Goal: Task Accomplishment & Management: Complete application form

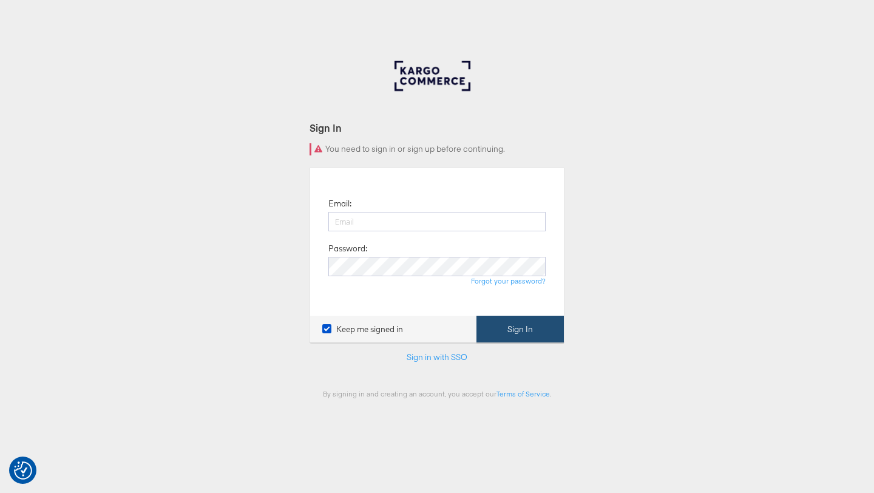
type input "[PERSON_NAME][EMAIL_ADDRESS][PERSON_NAME][DOMAIN_NAME]"
click at [541, 334] on button "Sign In" at bounding box center [519, 328] width 87 height 27
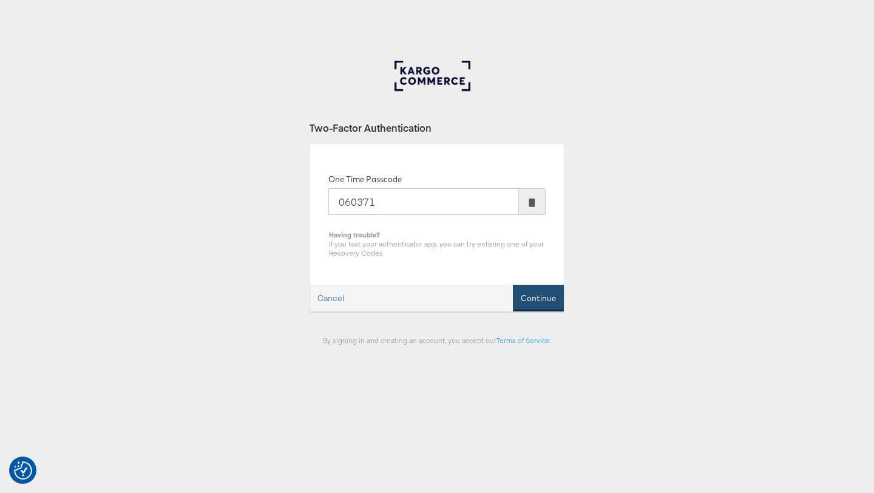
type input "060371"
click at [531, 299] on button "Continue" at bounding box center [538, 298] width 51 height 27
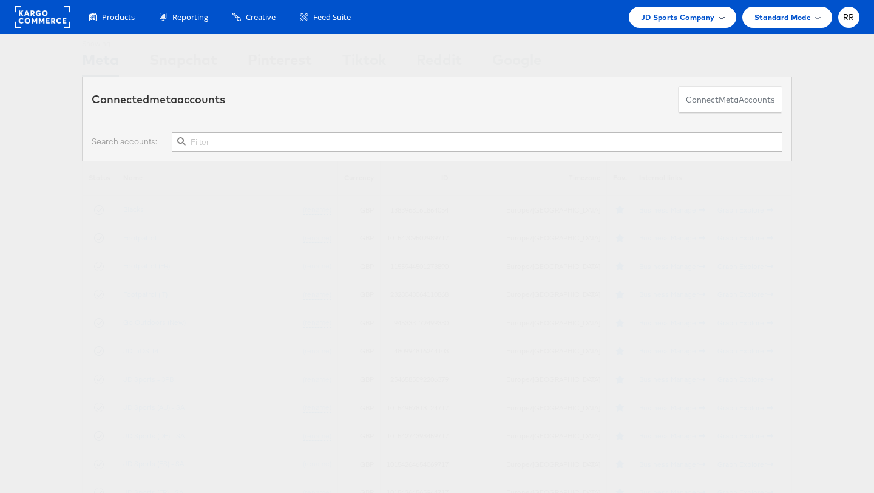
click at [666, 17] on span "JD Sports Company" at bounding box center [678, 17] width 74 height 13
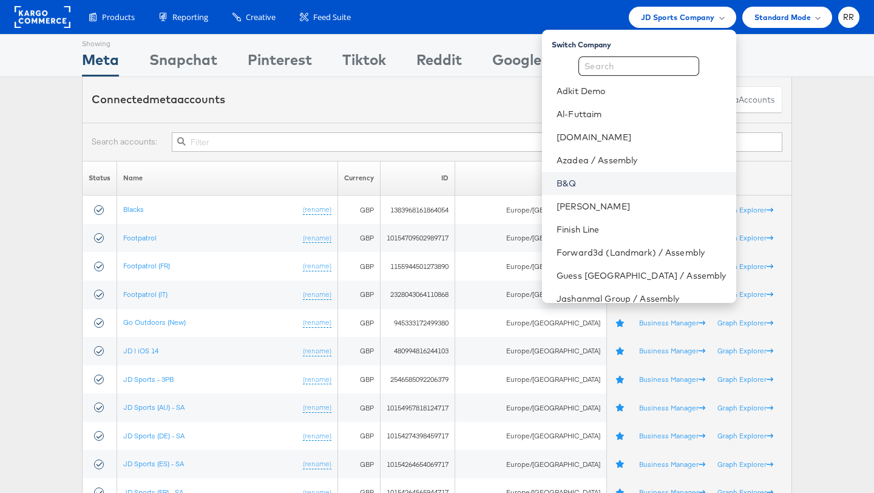
click at [641, 184] on link "B&Q" at bounding box center [640, 183] width 169 height 12
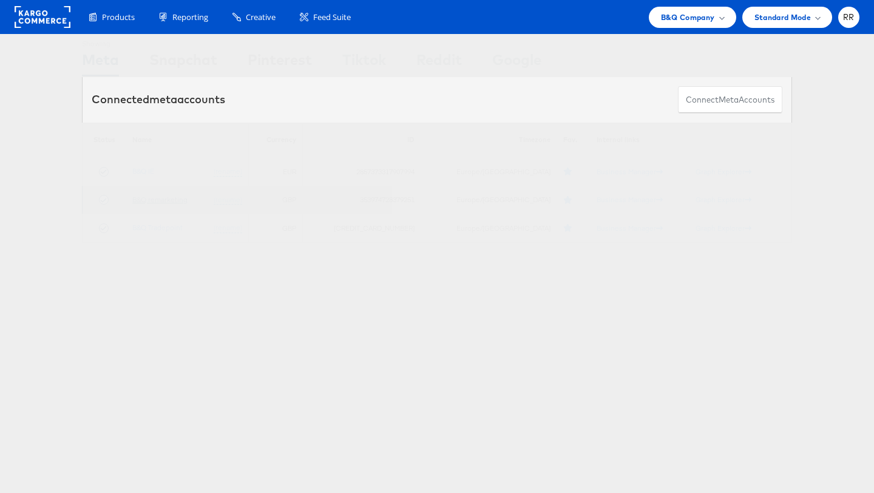
click at [187, 199] on link "B&Q remarketing" at bounding box center [159, 199] width 55 height 9
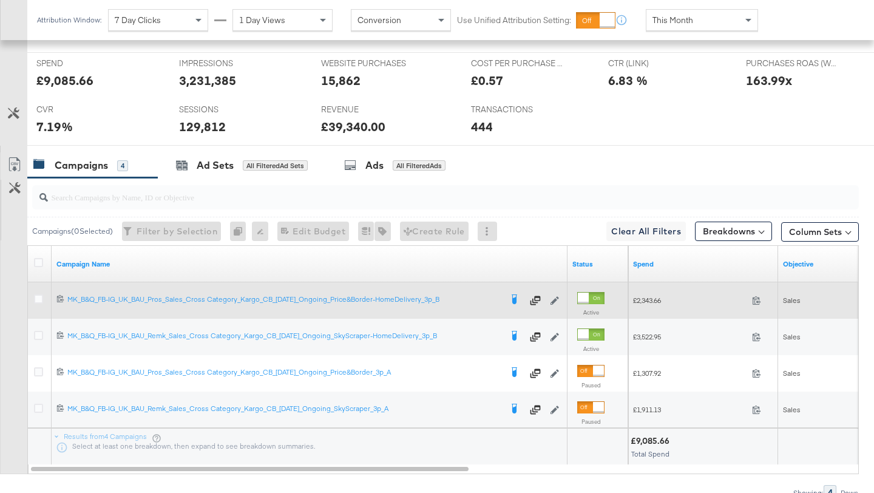
scroll to position [590, 0]
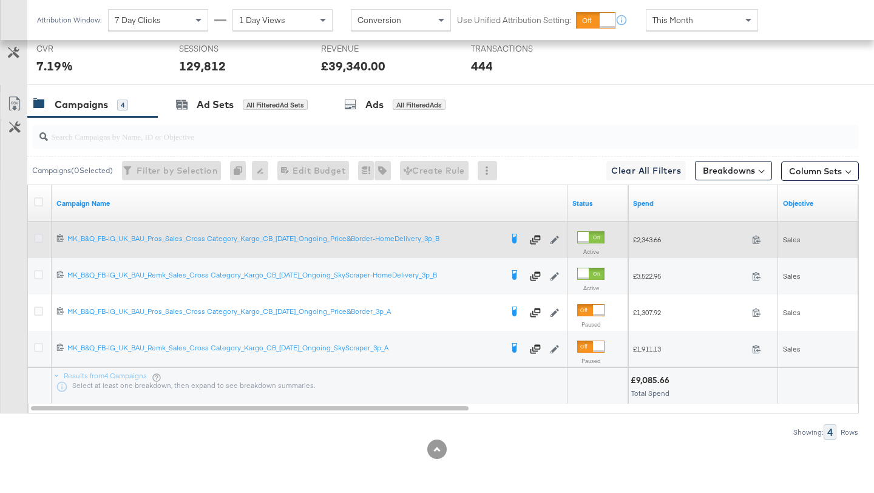
click at [40, 236] on icon at bounding box center [38, 238] width 9 height 9
click at [0, 0] on input "checkbox" at bounding box center [0, 0] width 0 height 0
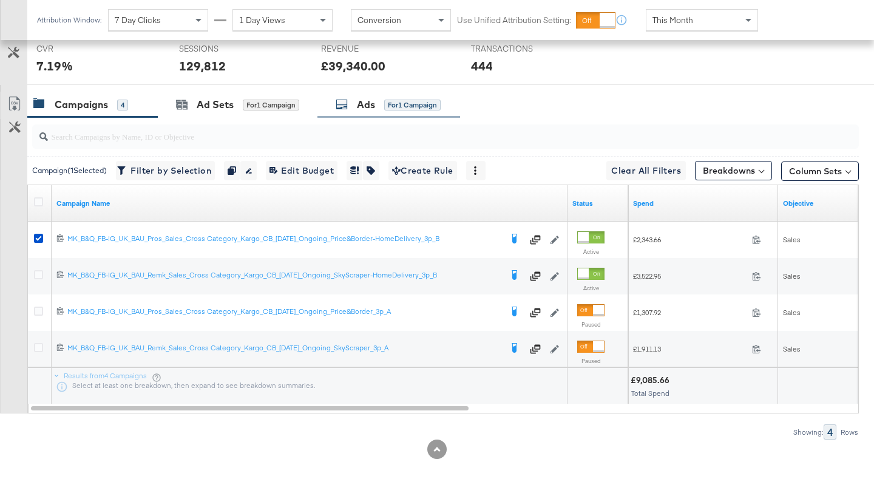
click at [371, 107] on div "Ads" at bounding box center [366, 105] width 18 height 14
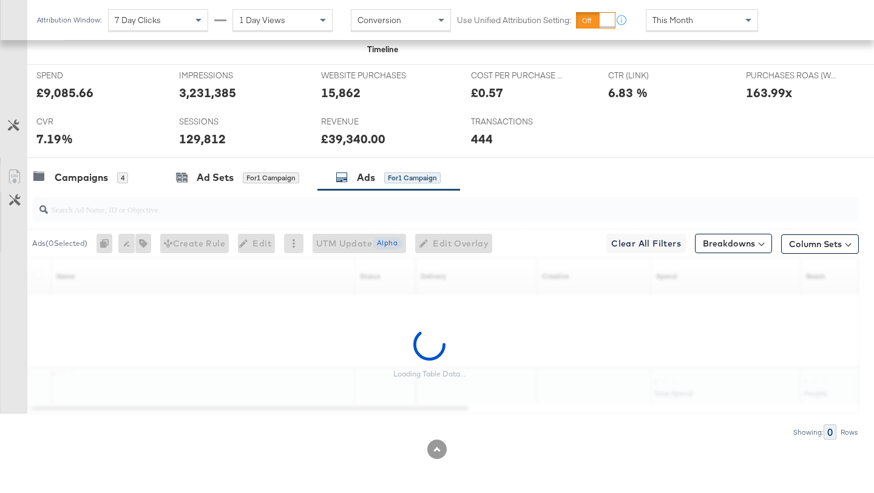
scroll to position [517, 0]
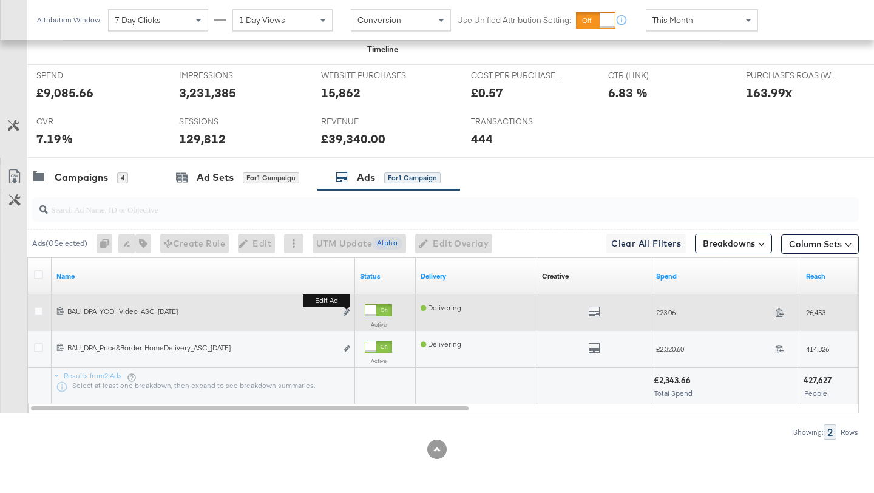
click at [349, 309] on button "Edit ad" at bounding box center [346, 312] width 7 height 13
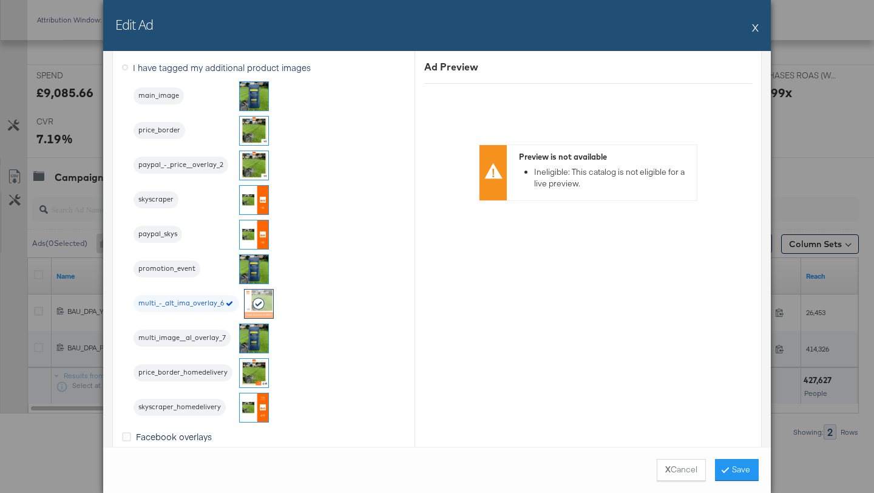
scroll to position [1653, 0]
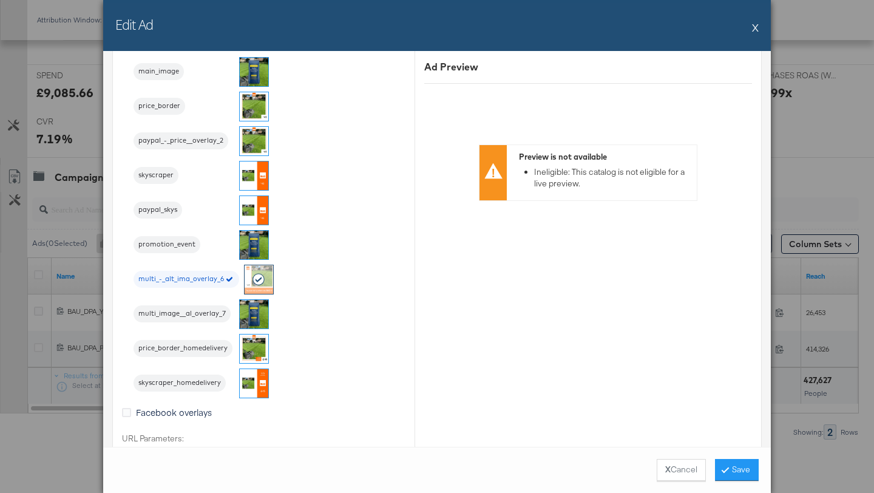
click at [754, 32] on button "X" at bounding box center [755, 27] width 7 height 24
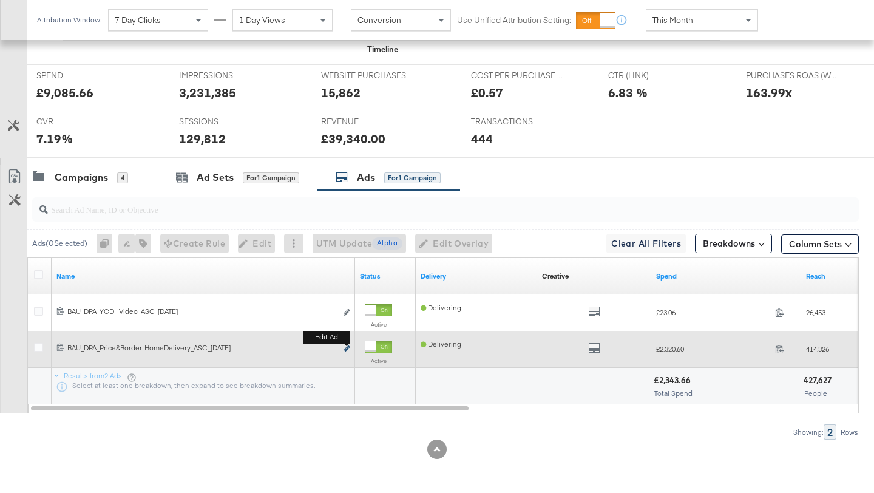
click at [348, 346] on icon "link" at bounding box center [346, 348] width 6 height 7
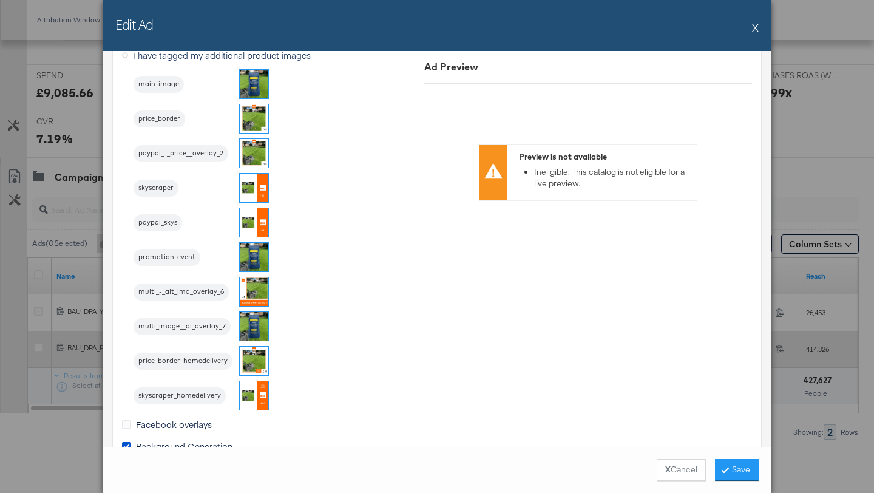
scroll to position [1140, 0]
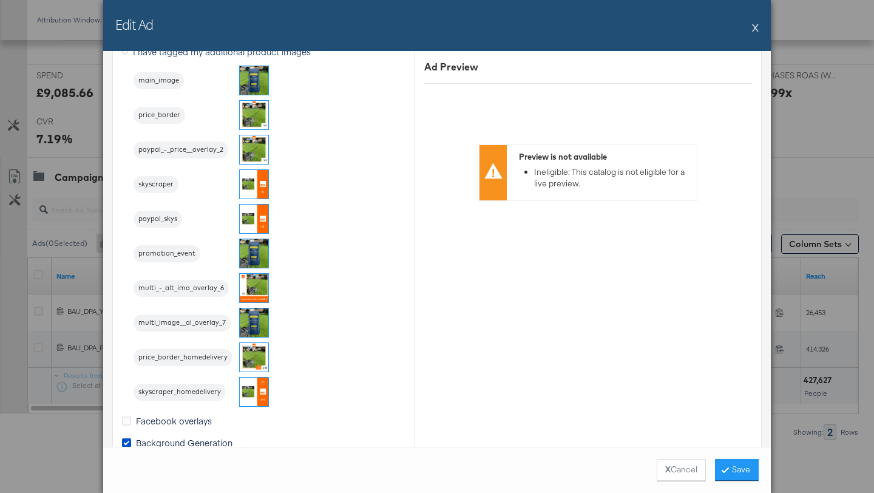
click at [263, 390] on img at bounding box center [254, 391] width 29 height 29
click at [733, 465] on button "Save" at bounding box center [737, 470] width 44 height 22
click at [733, 465] on div "X Cancel Save" at bounding box center [436, 469] width 667 height 47
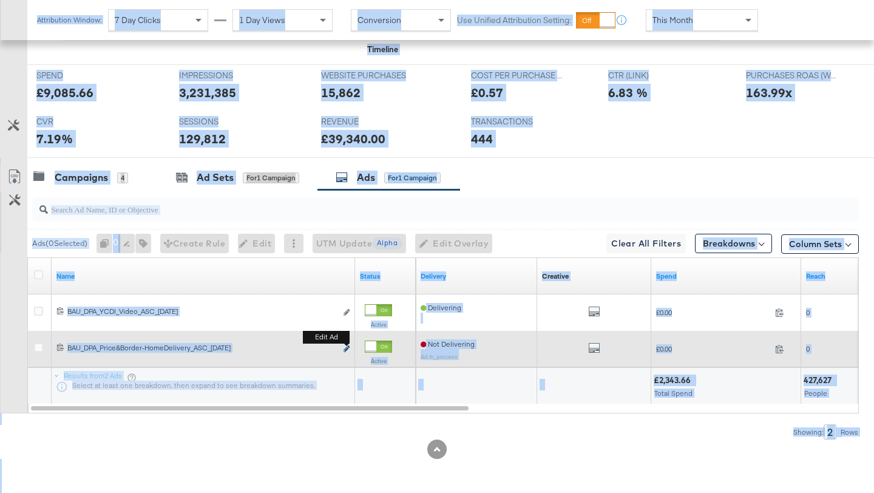
click at [346, 351] on icon "link" at bounding box center [346, 348] width 6 height 7
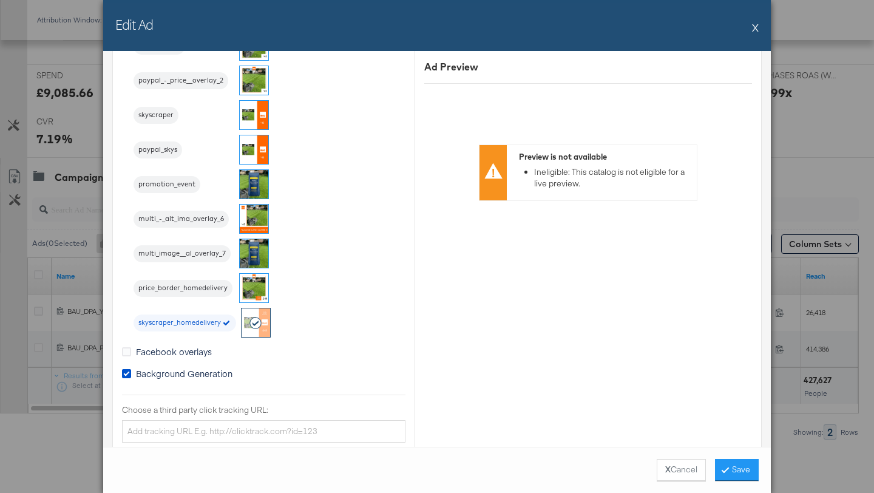
scroll to position [1237, 0]
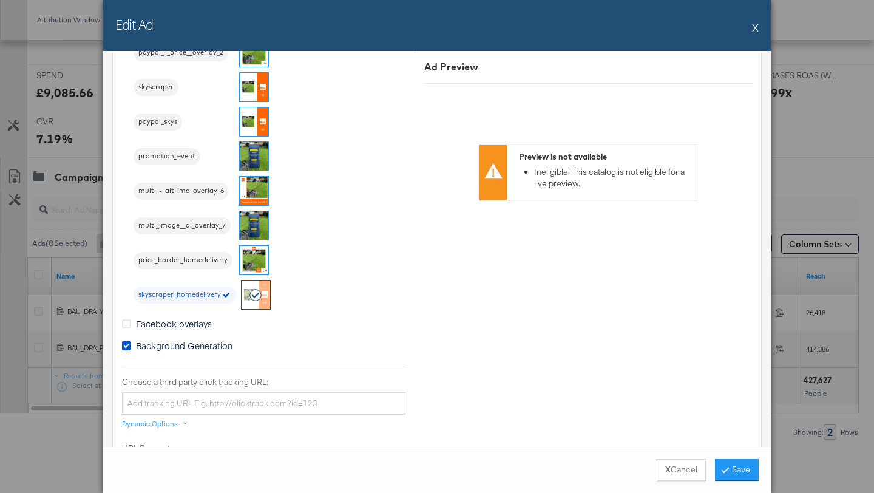
click at [251, 263] on img at bounding box center [254, 260] width 29 height 29
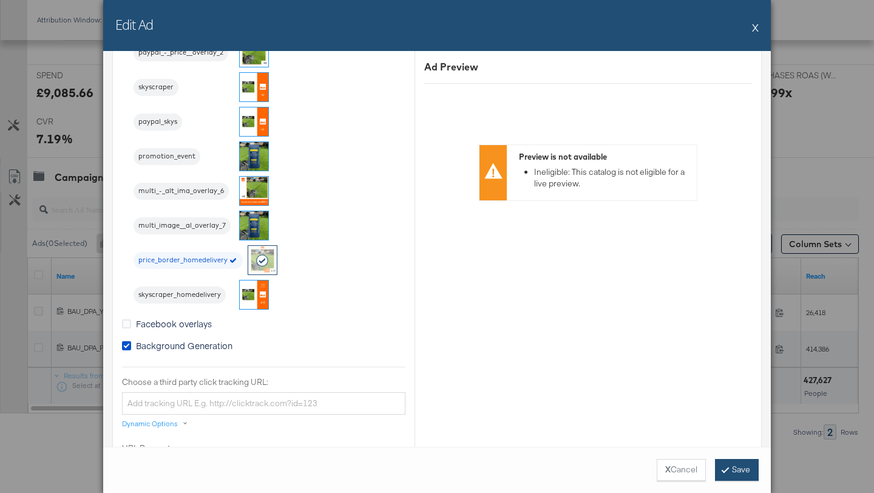
click at [736, 470] on button "Save" at bounding box center [737, 470] width 44 height 22
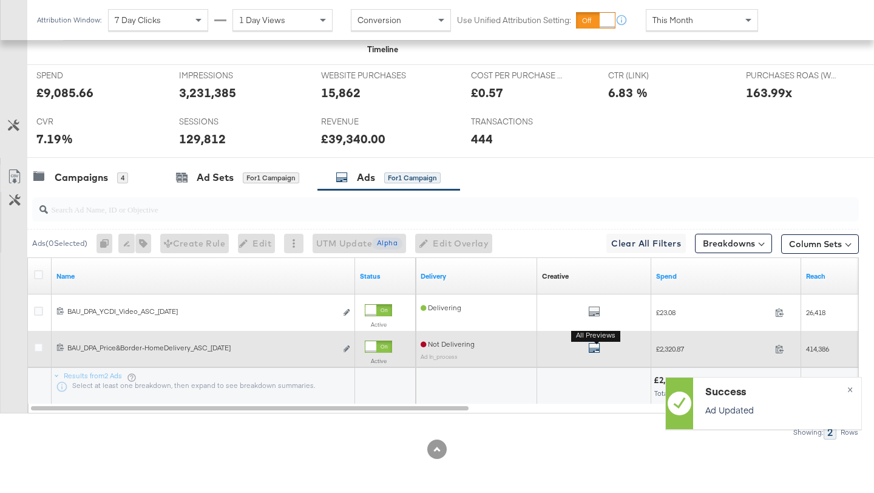
click at [592, 346] on icon "default" at bounding box center [594, 348] width 12 height 12
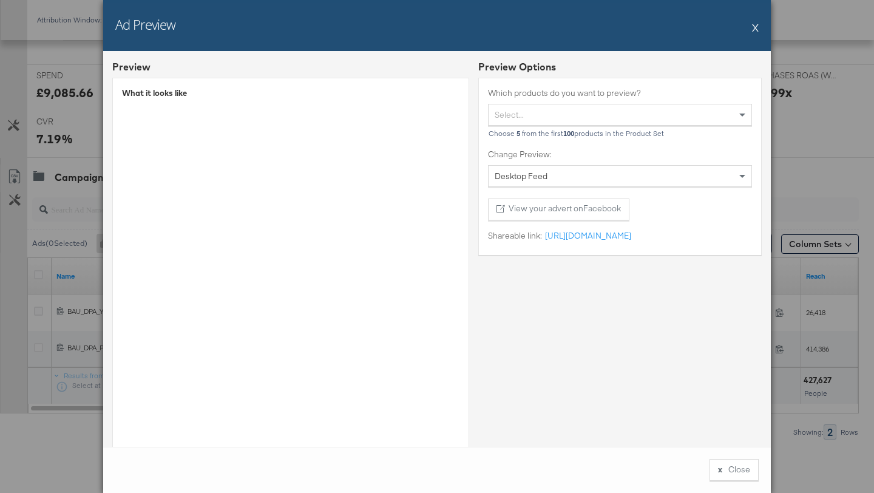
click at [756, 25] on button "X" at bounding box center [755, 27] width 7 height 24
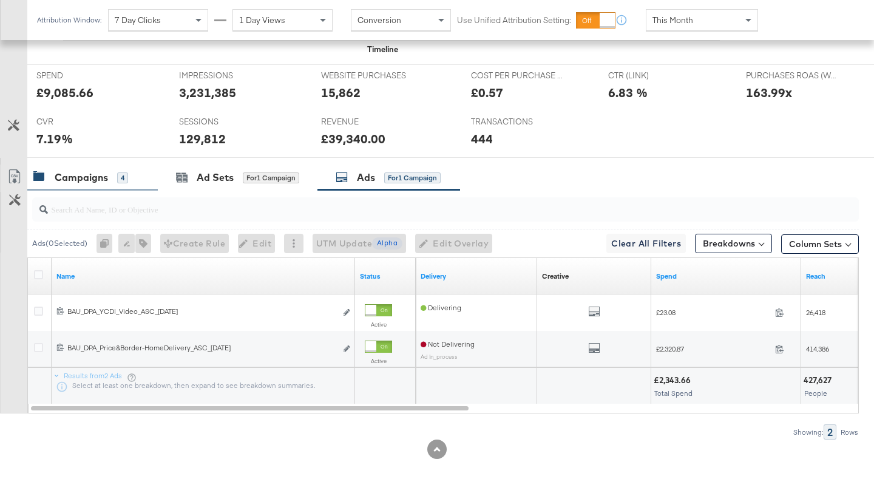
click at [118, 176] on div "4" at bounding box center [122, 177] width 11 height 11
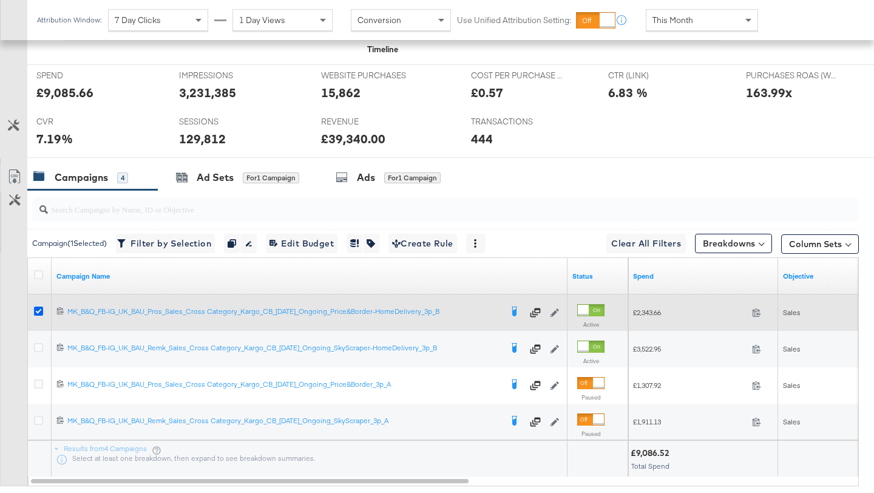
click at [39, 308] on icon at bounding box center [38, 310] width 9 height 9
click at [0, 0] on input "checkbox" at bounding box center [0, 0] width 0 height 0
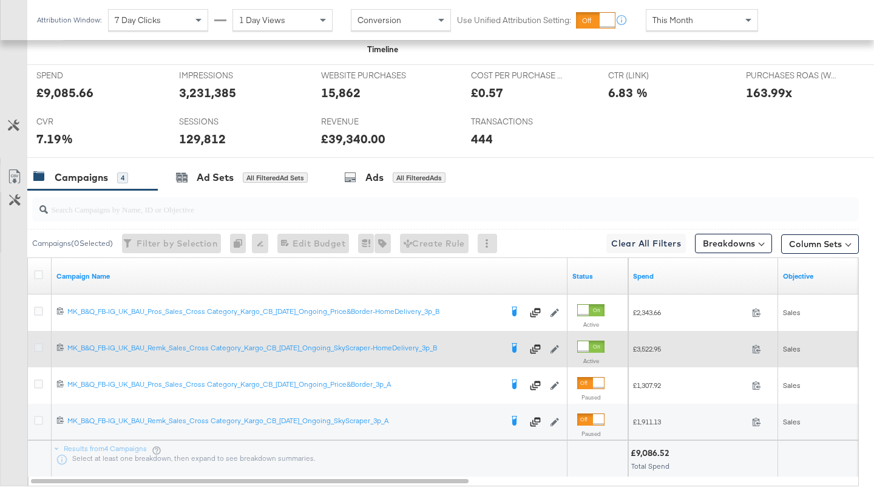
click at [39, 348] on icon at bounding box center [38, 347] width 9 height 9
click at [0, 0] on input "checkbox" at bounding box center [0, 0] width 0 height 0
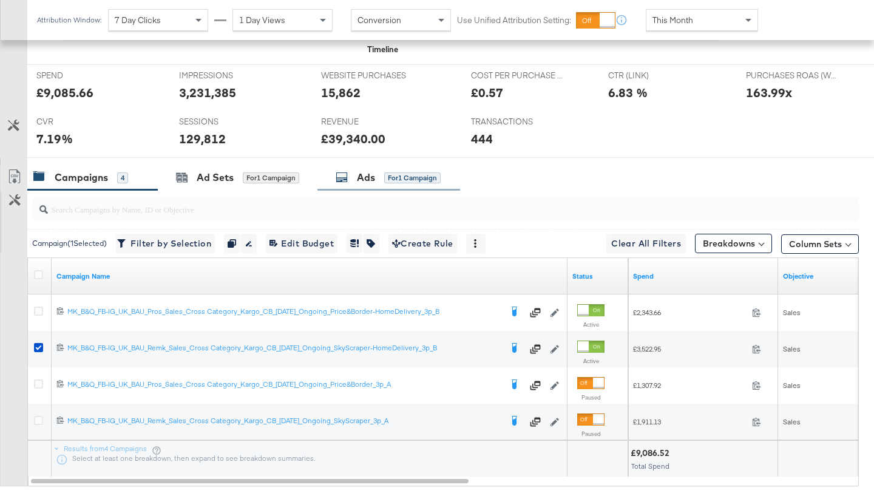
click at [366, 180] on div "Ads" at bounding box center [366, 177] width 18 height 14
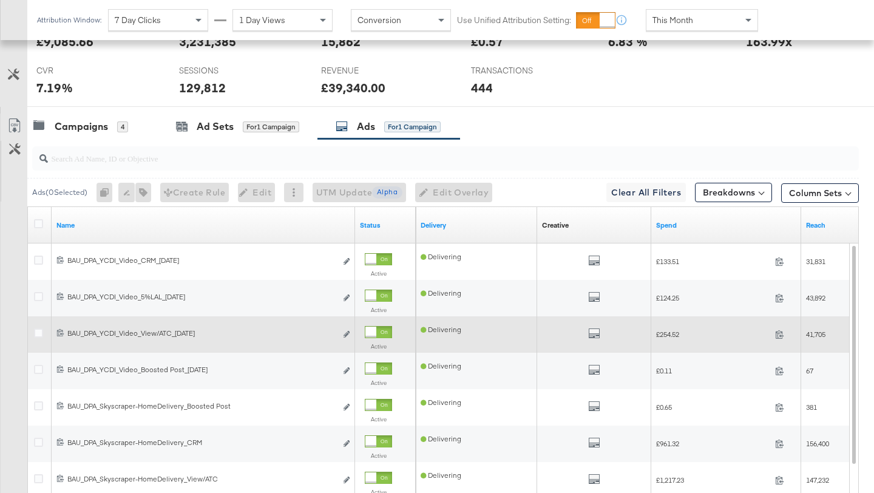
scroll to position [548, 0]
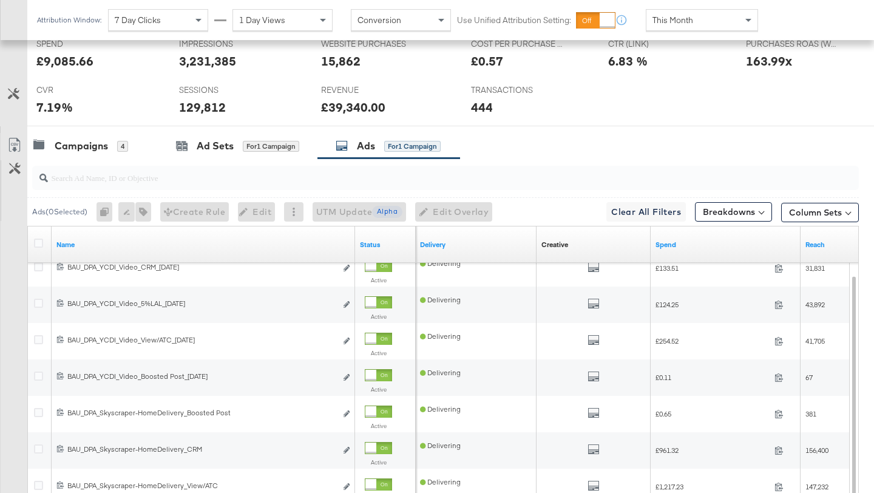
click at [129, 178] on input "search" at bounding box center [416, 173] width 737 height 24
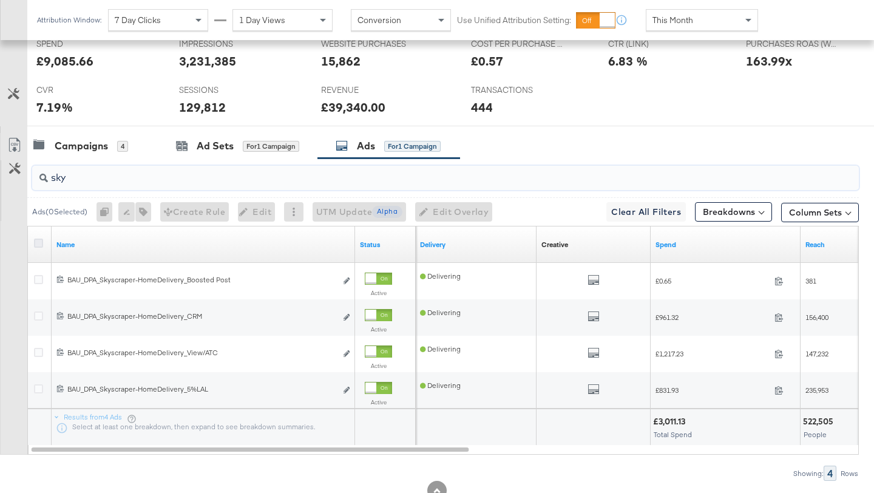
type input "sky"
click at [34, 243] on icon at bounding box center [38, 242] width 9 height 9
click at [0, 0] on input "checkbox" at bounding box center [0, 0] width 0 height 0
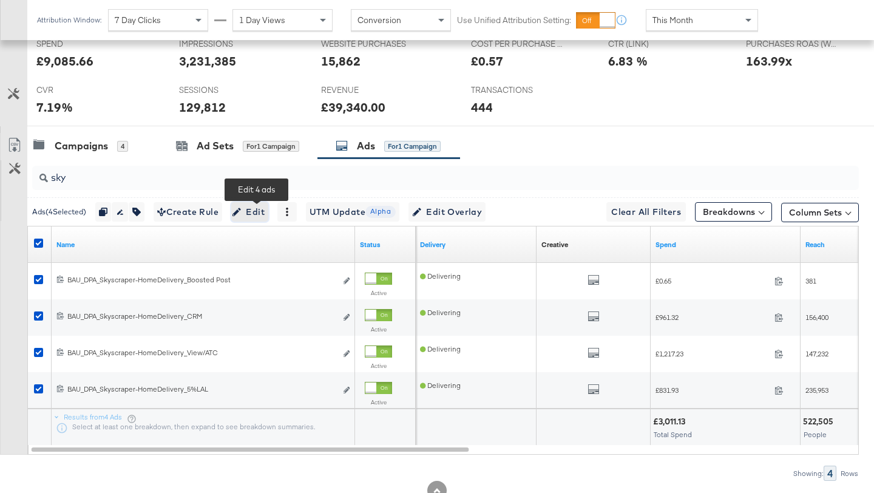
click at [260, 211] on span "Edit" at bounding box center [250, 211] width 30 height 15
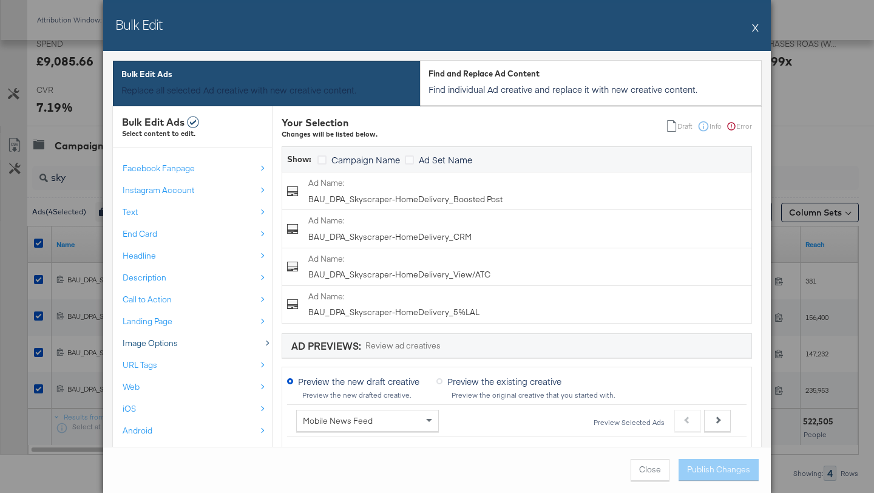
click at [194, 341] on div "Image Options" at bounding box center [189, 343] width 133 height 12
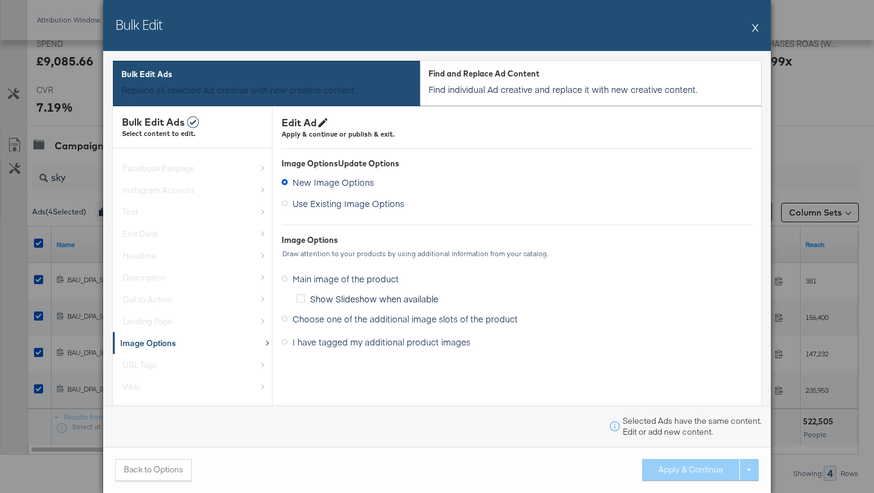
click at [333, 342] on span "I have tagged my additional product images" at bounding box center [381, 342] width 178 height 12
click at [0, 0] on input "I have tagged my additional product images" at bounding box center [0, 0] width 0 height 0
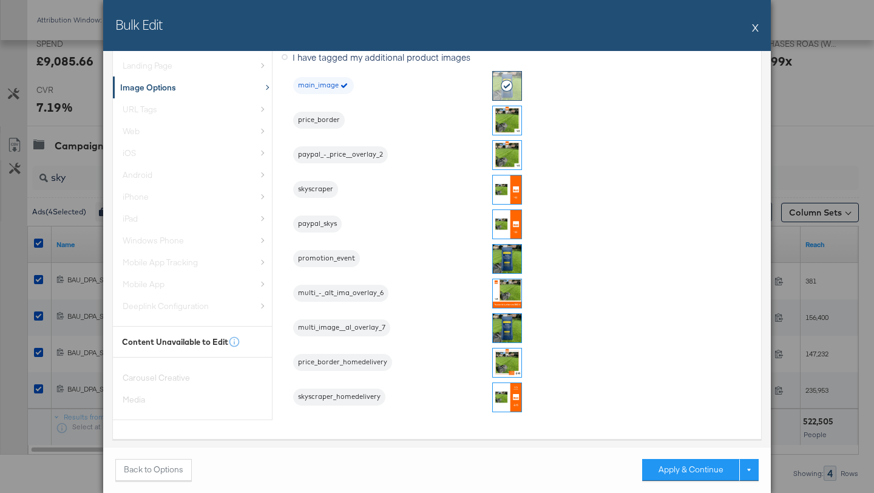
scroll to position [336, 0]
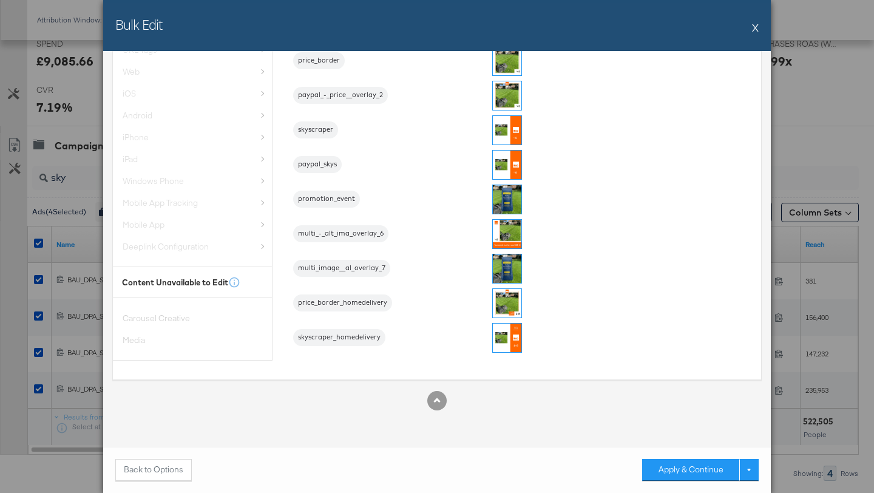
click at [505, 339] on img at bounding box center [507, 337] width 29 height 29
click at [709, 473] on button "Apply & Continue" at bounding box center [690, 470] width 97 height 22
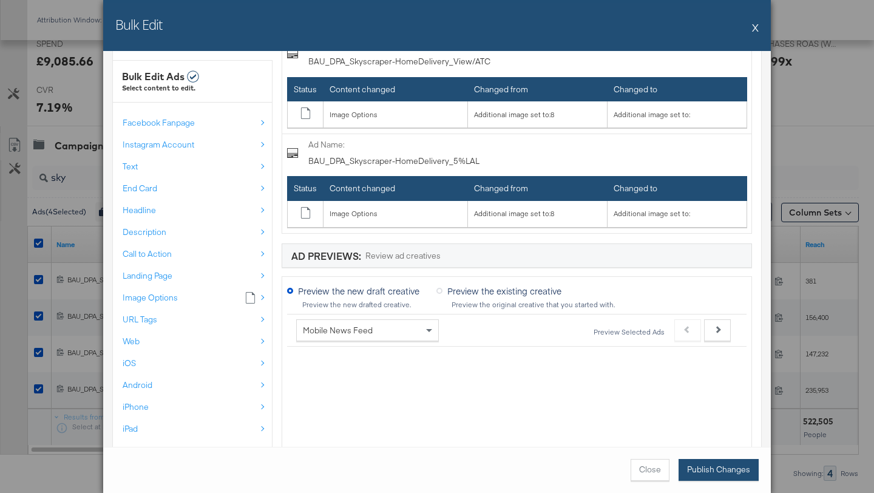
click at [700, 465] on button "Publish Changes" at bounding box center [718, 470] width 80 height 22
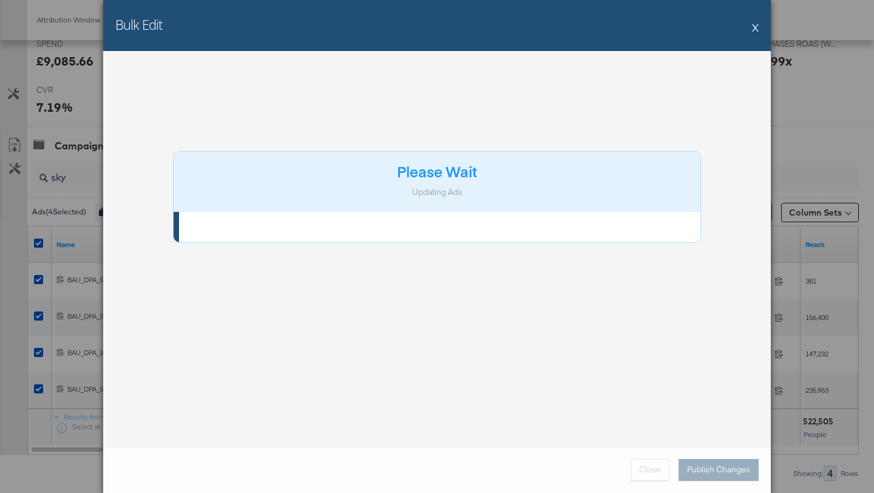
scroll to position [0, 0]
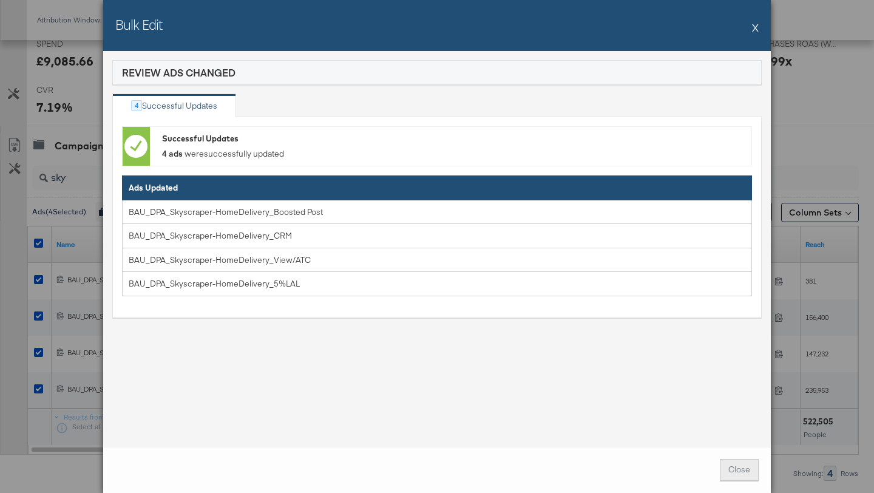
click at [738, 474] on span "Close" at bounding box center [739, 470] width 22 height 12
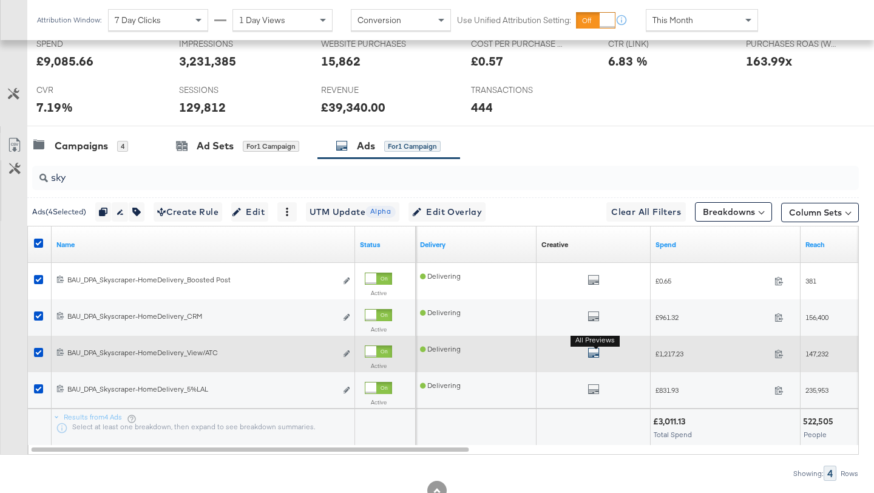
click at [592, 353] on icon "default" at bounding box center [593, 352] width 12 height 12
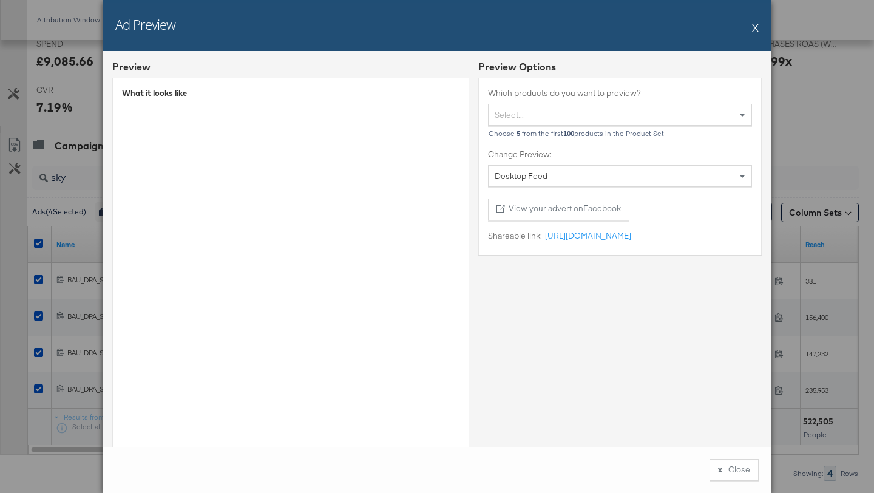
click at [754, 29] on button "X" at bounding box center [755, 27] width 7 height 24
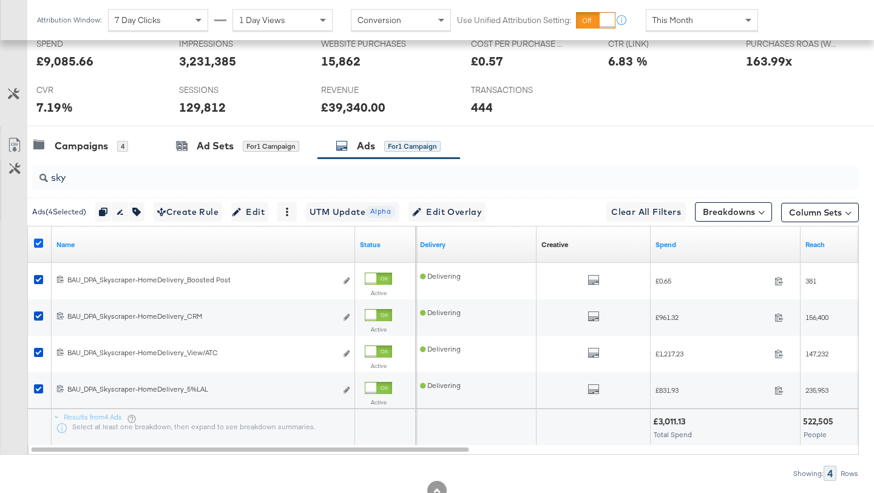
click at [38, 241] on icon at bounding box center [38, 242] width 9 height 9
click at [0, 0] on input "checkbox" at bounding box center [0, 0] width 0 height 0
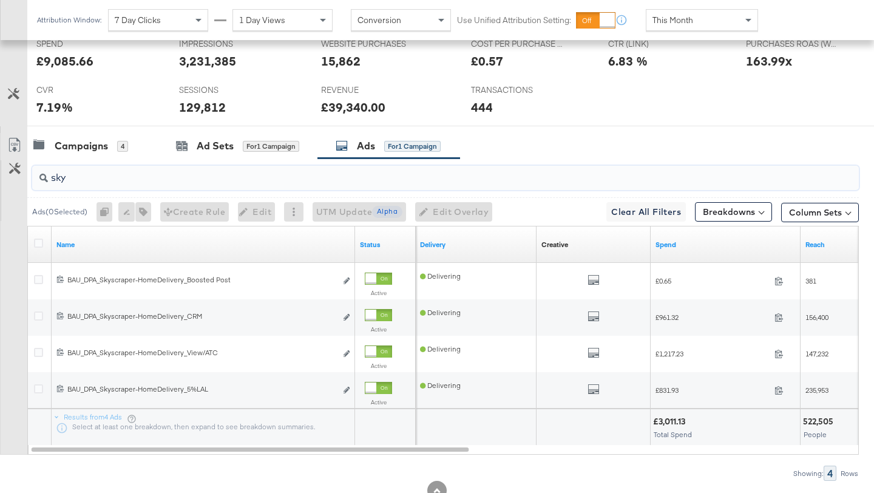
click at [92, 180] on input "sky" at bounding box center [416, 173] width 737 height 24
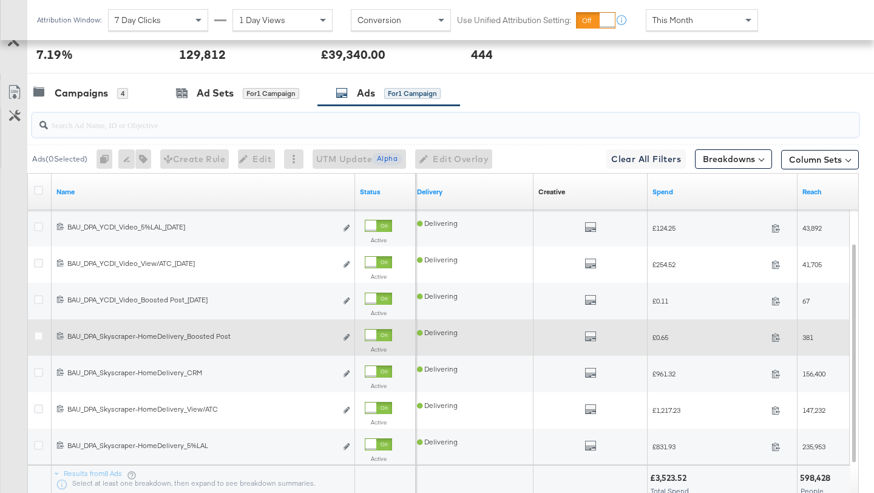
scroll to position [602, 0]
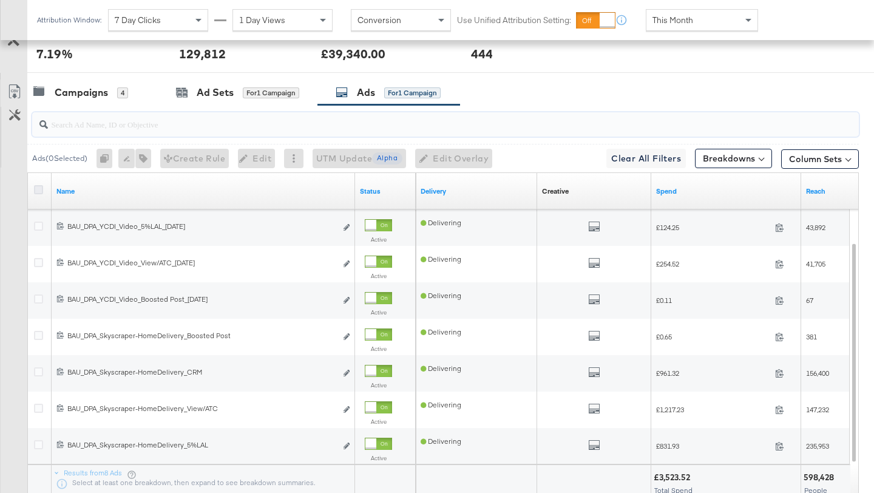
click at [39, 189] on icon at bounding box center [38, 189] width 9 height 9
click at [0, 0] on input "checkbox" at bounding box center [0, 0] width 0 height 0
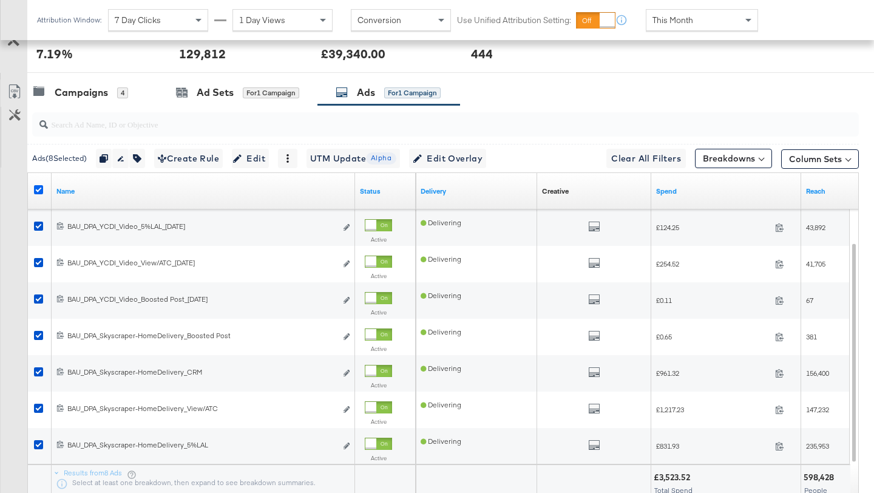
click at [39, 189] on icon at bounding box center [38, 189] width 9 height 9
click at [0, 0] on input "checkbox" at bounding box center [0, 0] width 0 height 0
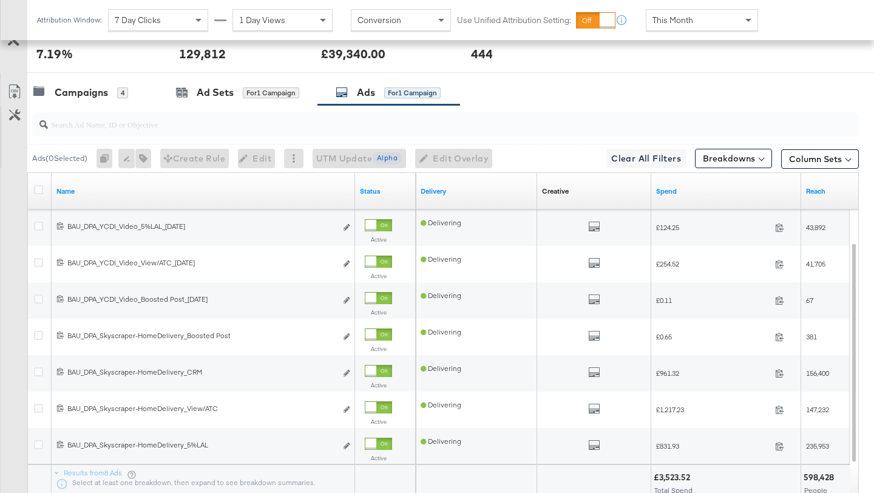
click at [101, 129] on input "search" at bounding box center [416, 119] width 737 height 24
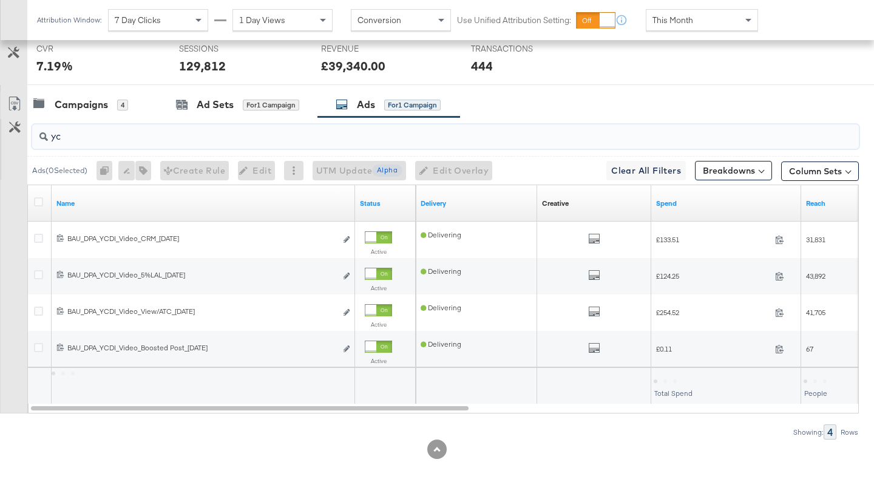
scroll to position [590, 0]
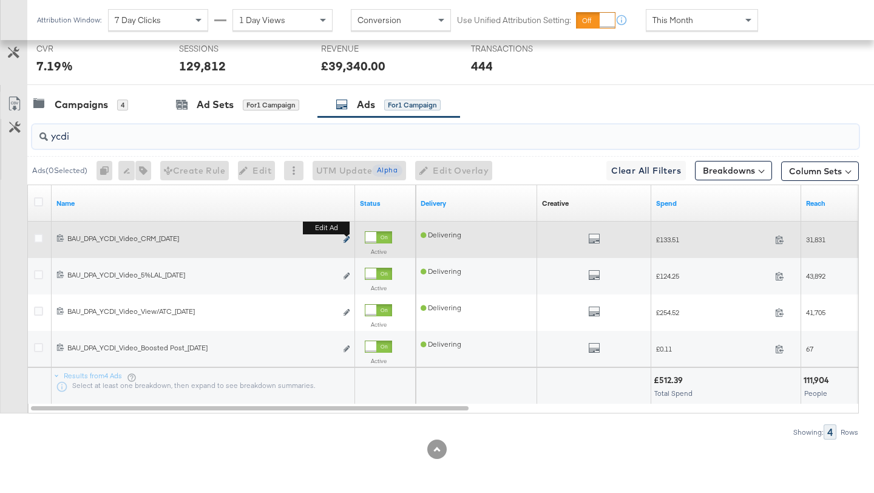
type input "ycdi"
click at [347, 238] on icon "link" at bounding box center [346, 239] width 6 height 7
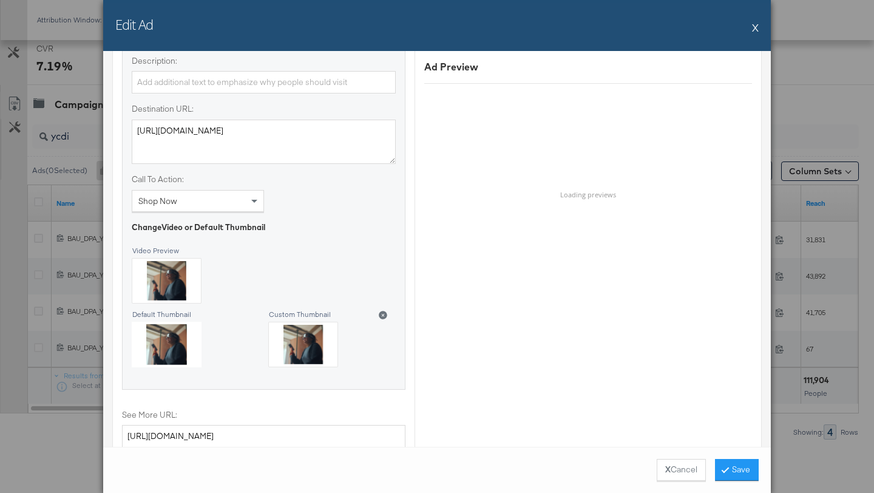
scroll to position [1061, 0]
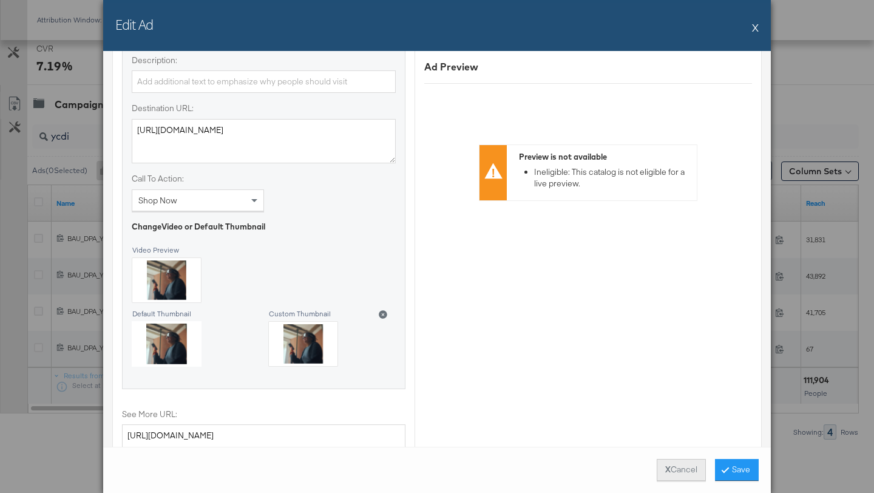
click at [684, 467] on button "X Cancel" at bounding box center [680, 470] width 49 height 22
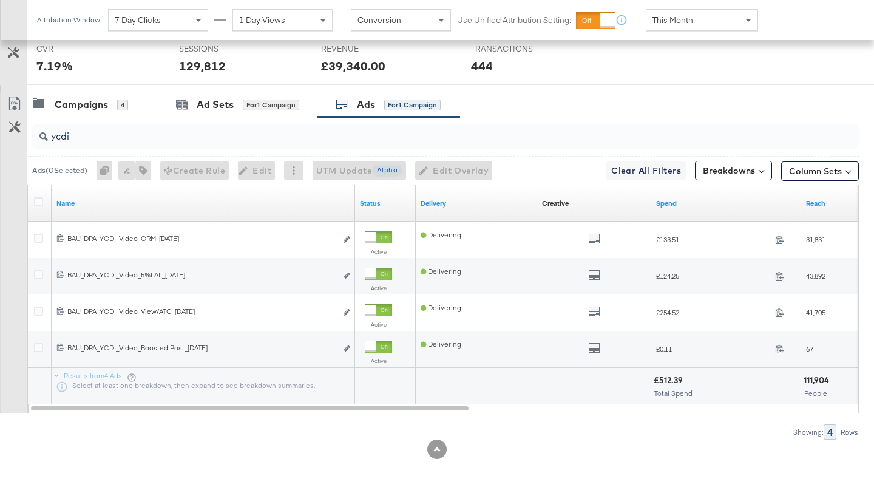
click at [43, 200] on div at bounding box center [40, 203] width 13 height 12
click at [38, 201] on icon at bounding box center [38, 201] width 9 height 9
click at [0, 0] on input "checkbox" at bounding box center [0, 0] width 0 height 0
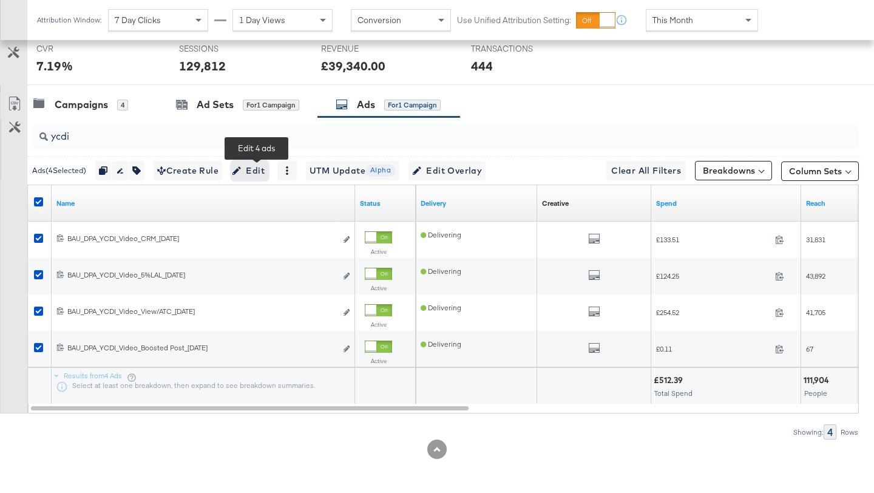
click at [241, 167] on icon "button" at bounding box center [236, 170] width 8 height 8
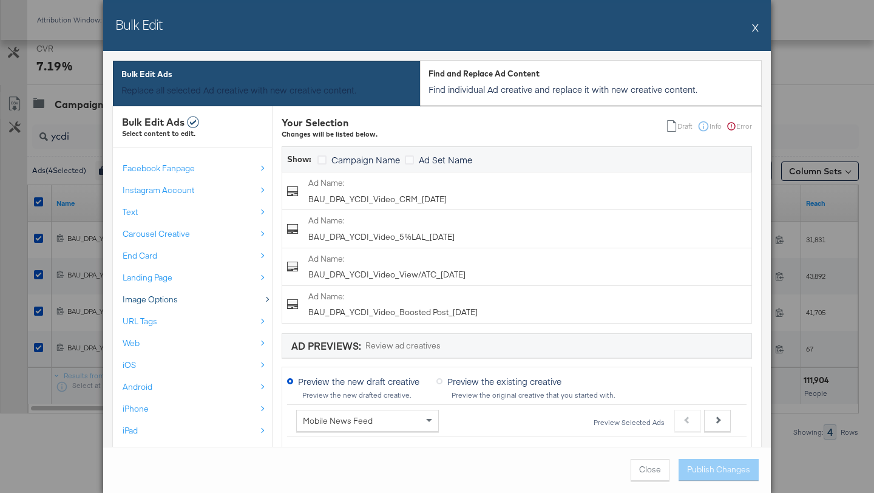
click at [200, 300] on div "Image Options" at bounding box center [189, 300] width 133 height 12
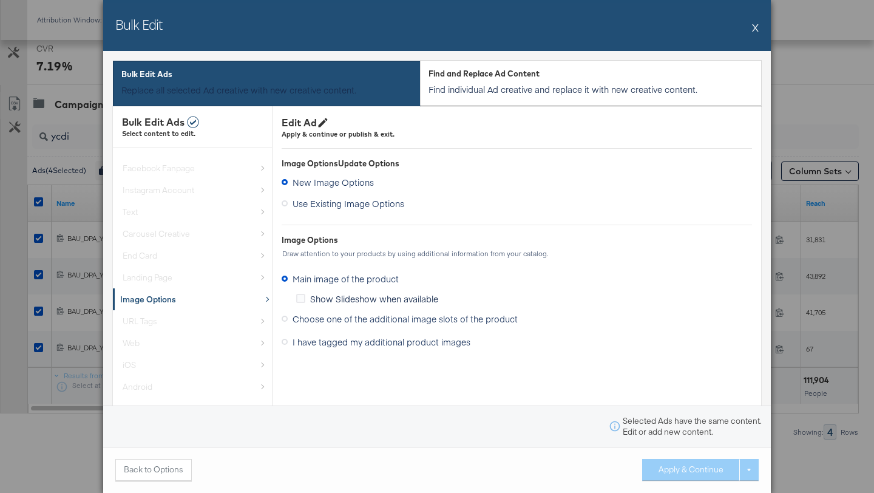
click at [328, 342] on span "I have tagged my additional product images" at bounding box center [381, 342] width 178 height 12
click at [0, 0] on input "I have tagged my additional product images" at bounding box center [0, 0] width 0 height 0
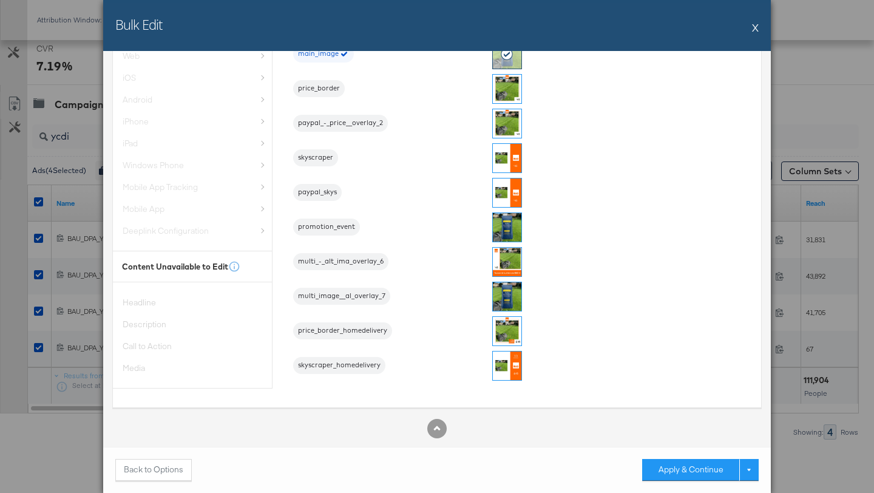
scroll to position [308, 0]
click at [509, 265] on img at bounding box center [507, 262] width 29 height 29
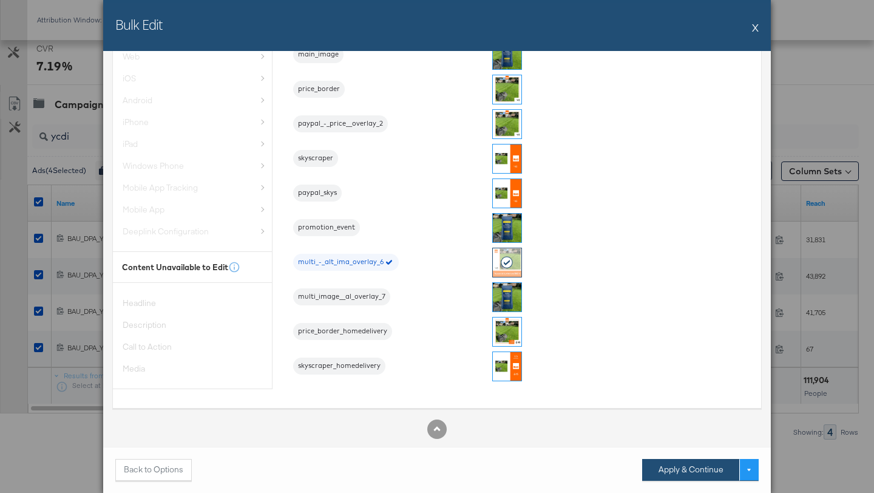
click at [686, 476] on button "Apply & Continue" at bounding box center [690, 470] width 97 height 22
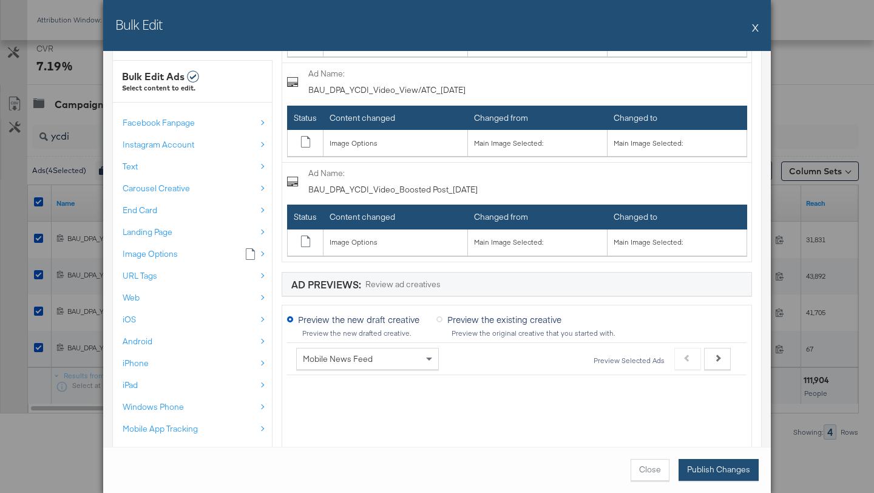
click at [689, 470] on button "Publish Changes" at bounding box center [718, 470] width 80 height 22
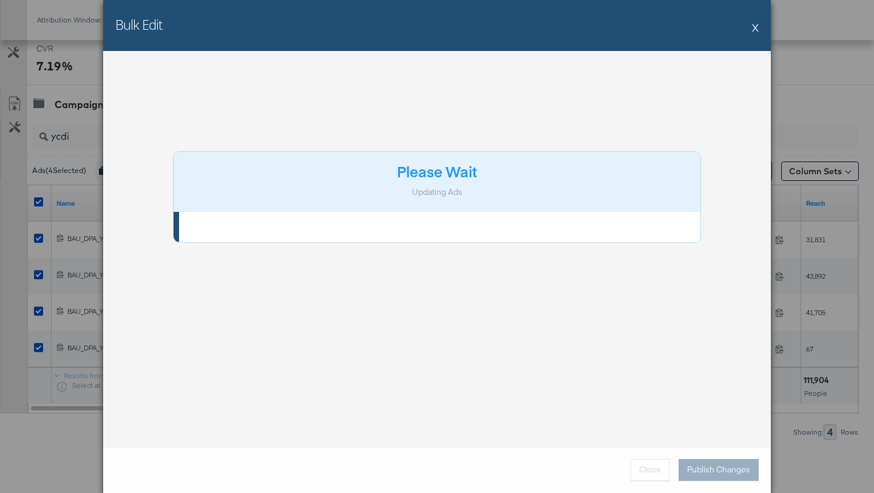
scroll to position [0, 0]
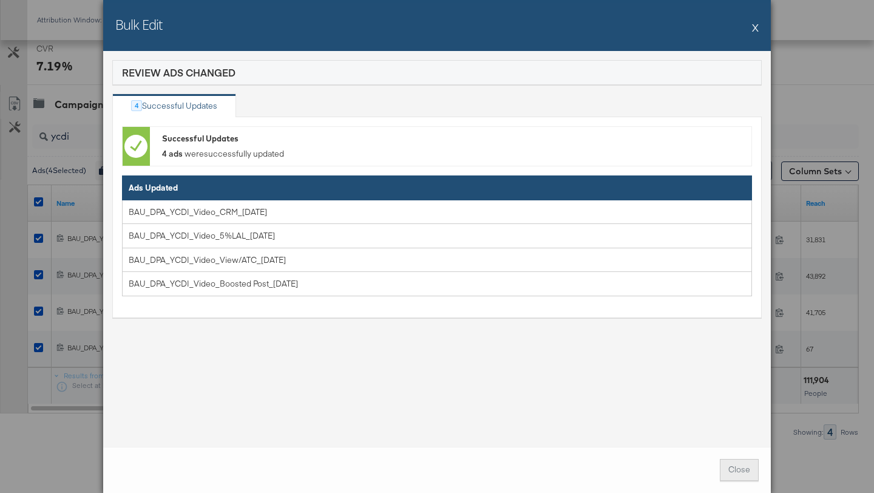
click at [738, 476] on button "Close" at bounding box center [739, 470] width 39 height 22
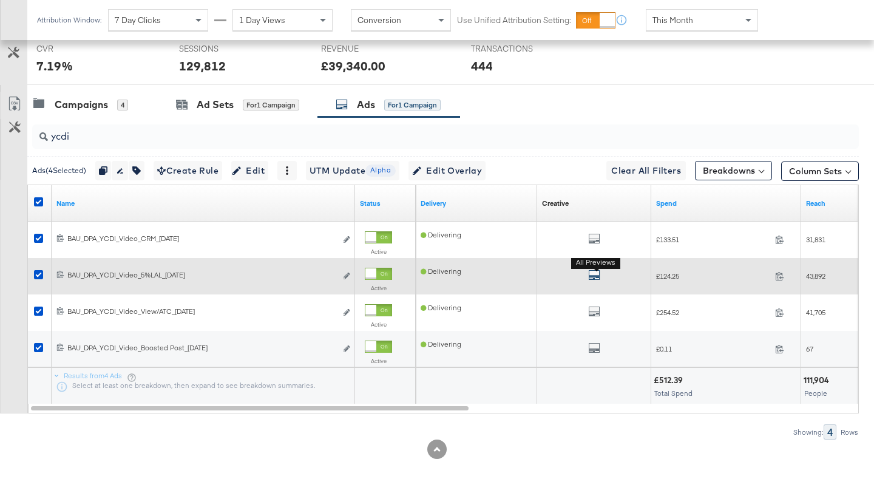
click at [593, 277] on icon "default" at bounding box center [594, 275] width 12 height 12
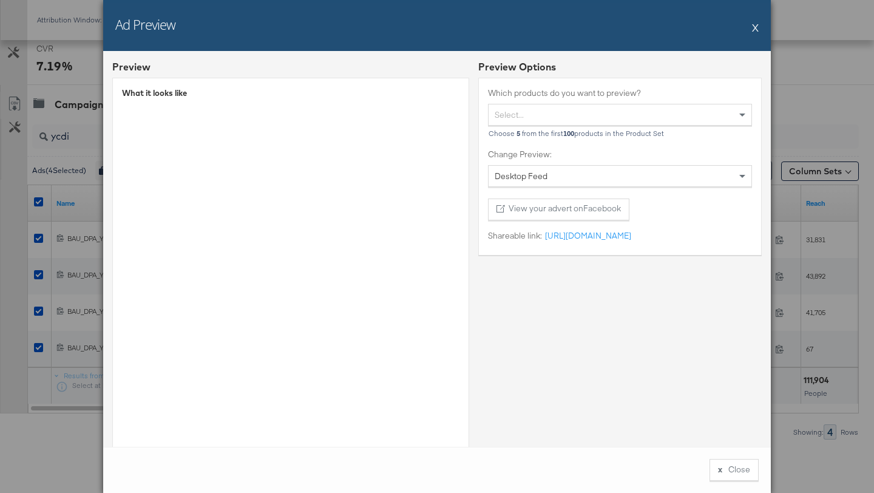
click at [753, 27] on button "X" at bounding box center [755, 27] width 7 height 24
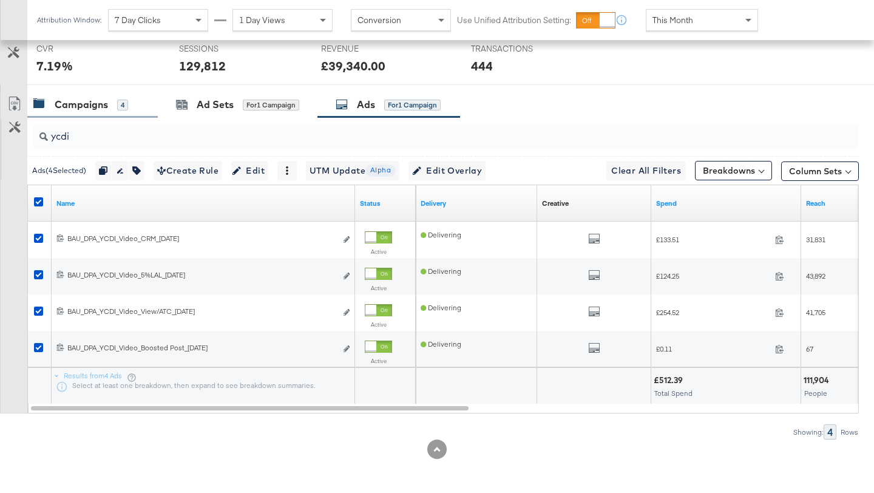
click at [89, 106] on div "Campaigns" at bounding box center [81, 105] width 53 height 14
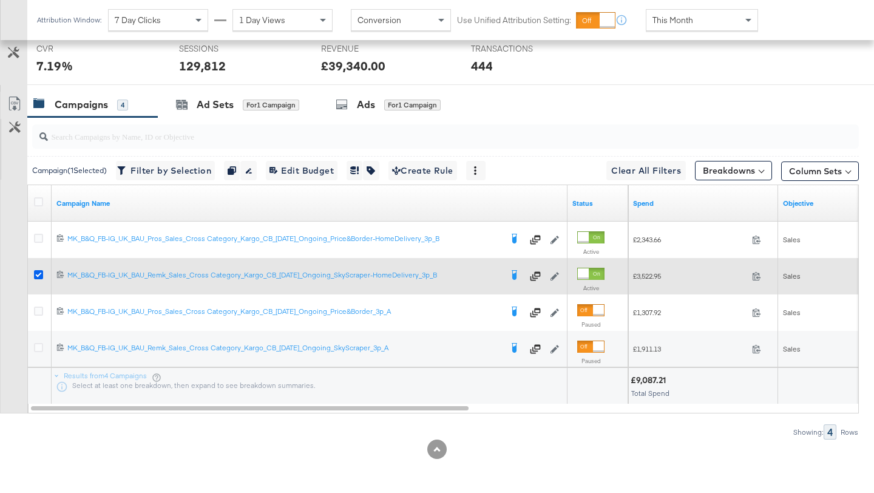
click at [37, 275] on icon at bounding box center [38, 274] width 9 height 9
click at [0, 0] on input "checkbox" at bounding box center [0, 0] width 0 height 0
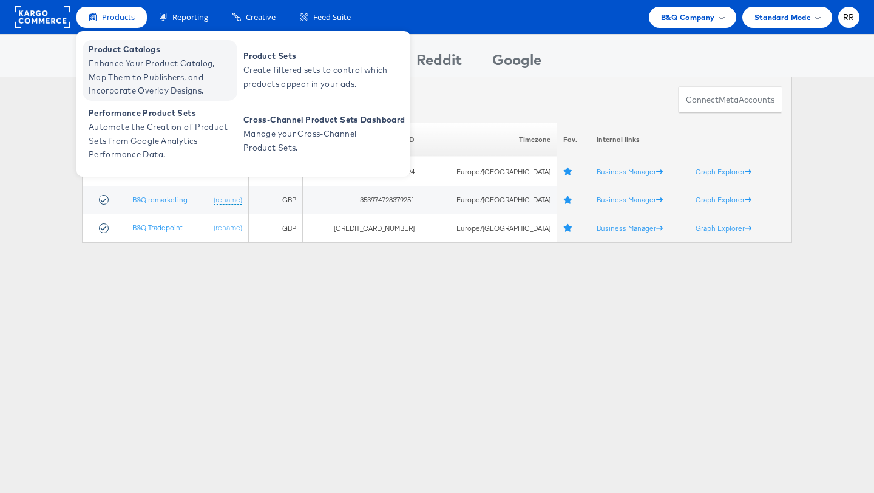
click at [132, 59] on span "Enhance Your Product Catalog, Map Them to Publishers, and Incorporate Overlay D…" at bounding box center [162, 76] width 146 height 41
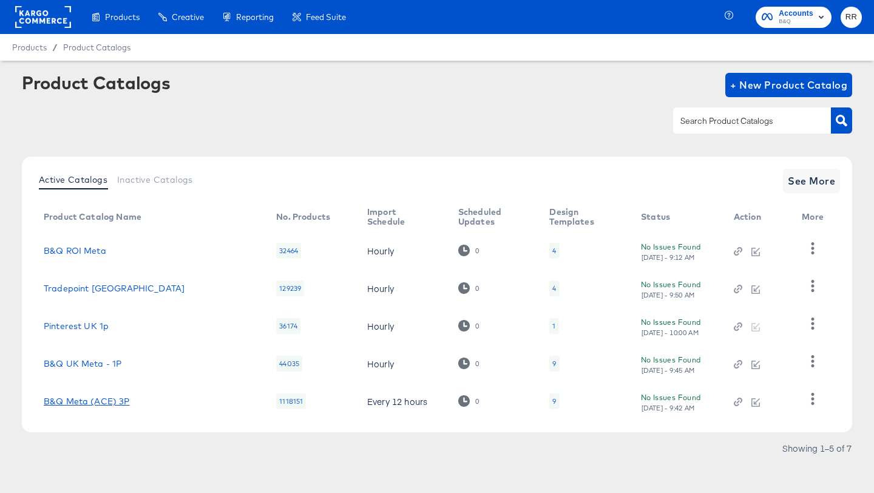
click at [90, 403] on link "B&Q Meta (ACE) 3P" at bounding box center [87, 401] width 86 height 10
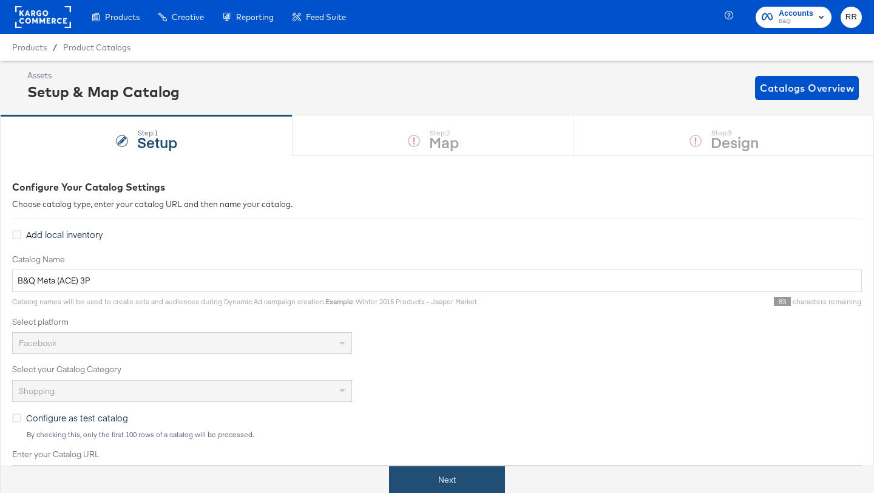
click at [424, 484] on button "Next" at bounding box center [447, 479] width 116 height 27
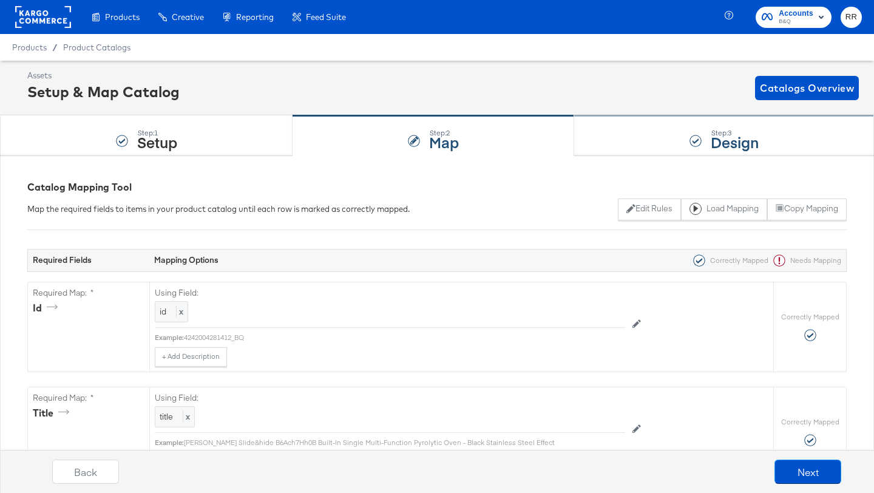
click at [671, 138] on div "Step: 3 Design" at bounding box center [724, 136] width 300 height 40
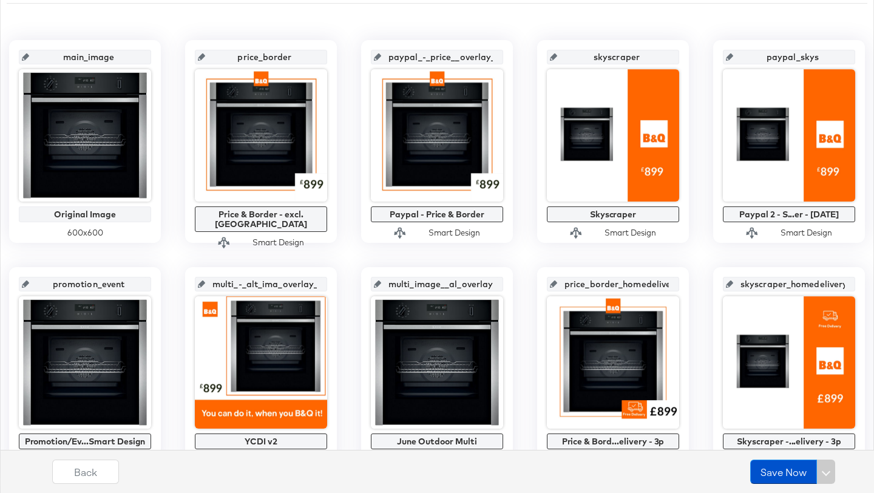
scroll to position [192, 0]
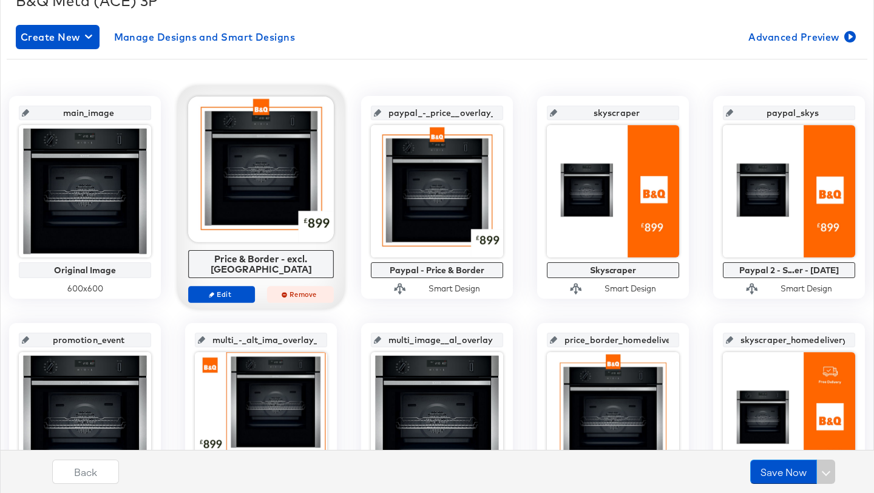
click at [295, 289] on span "Remove" at bounding box center [300, 293] width 56 height 9
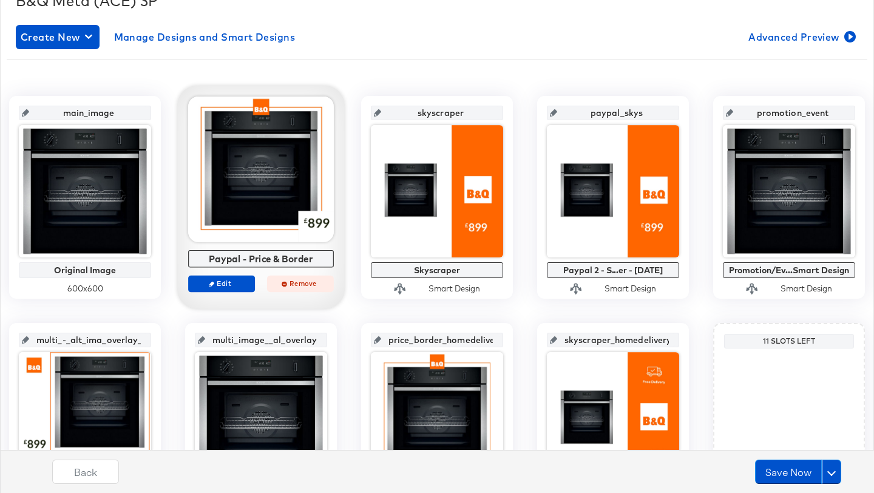
click at [296, 284] on span "Remove" at bounding box center [300, 282] width 56 height 9
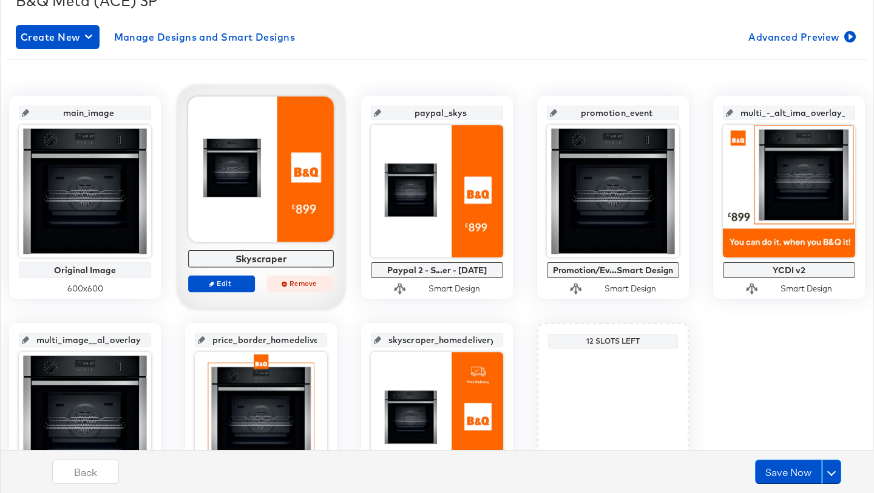
click at [309, 283] on span "Remove" at bounding box center [300, 282] width 56 height 9
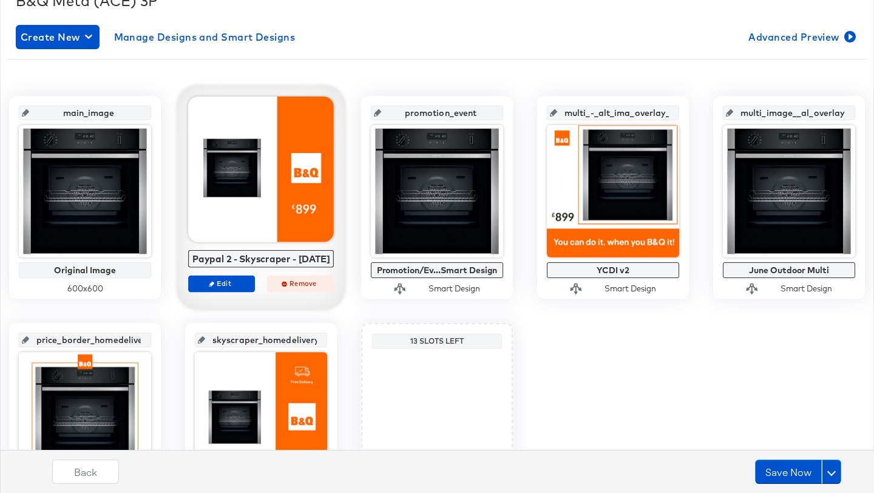
click at [296, 285] on span "Remove" at bounding box center [300, 282] width 56 height 9
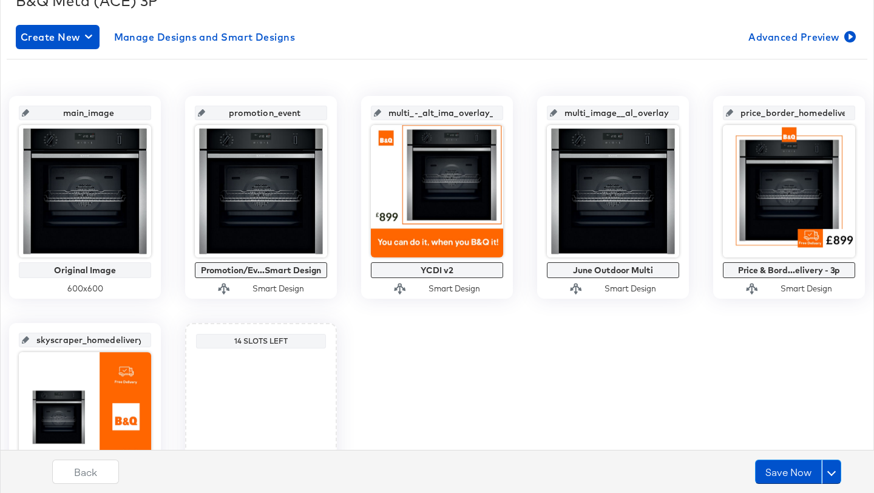
click at [381, 110] on icon at bounding box center [377, 112] width 7 height 7
click at [408, 115] on input "multi_-_alt_ima_overlay_6" at bounding box center [440, 108] width 119 height 33
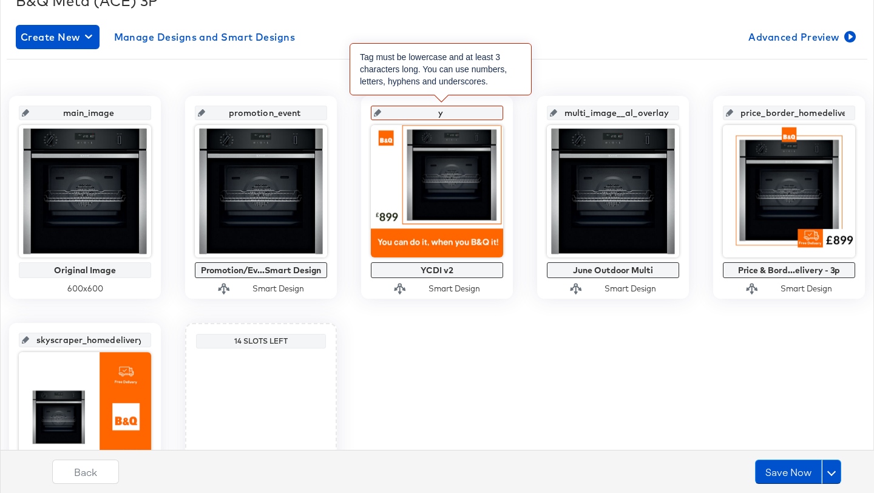
type input "yc"
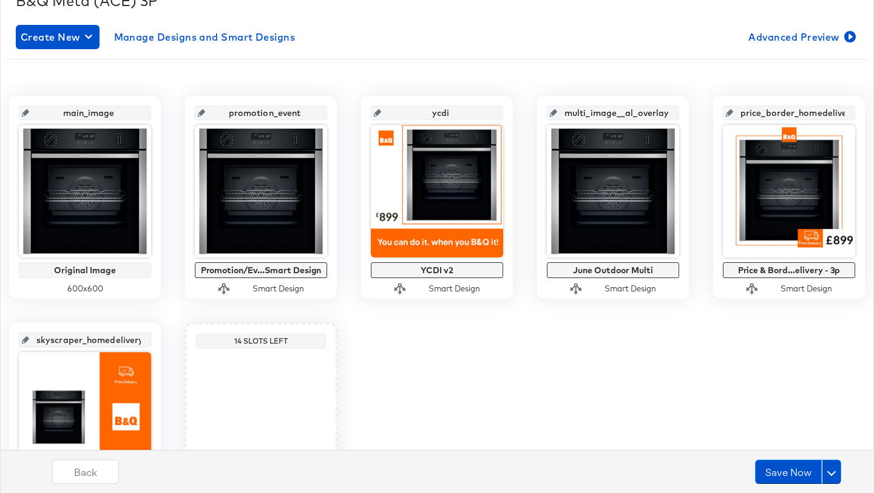
type input "ycdi"
click at [423, 99] on input "ycdi" at bounding box center [440, 108] width 119 height 33
click at [427, 87] on div "main_image Original Image 600 x 600 promotion_event Promotion/Ev...Smart Design…" at bounding box center [437, 306] width 860 height 439
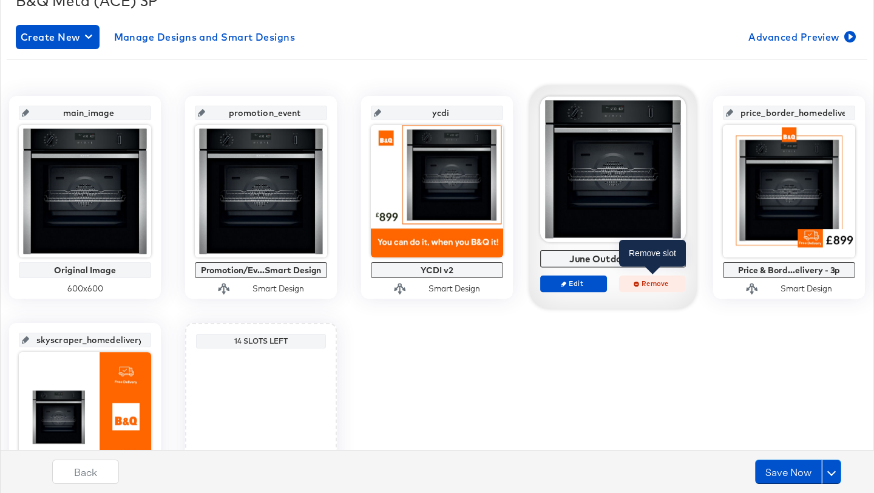
click at [644, 283] on span "Remove" at bounding box center [652, 282] width 56 height 9
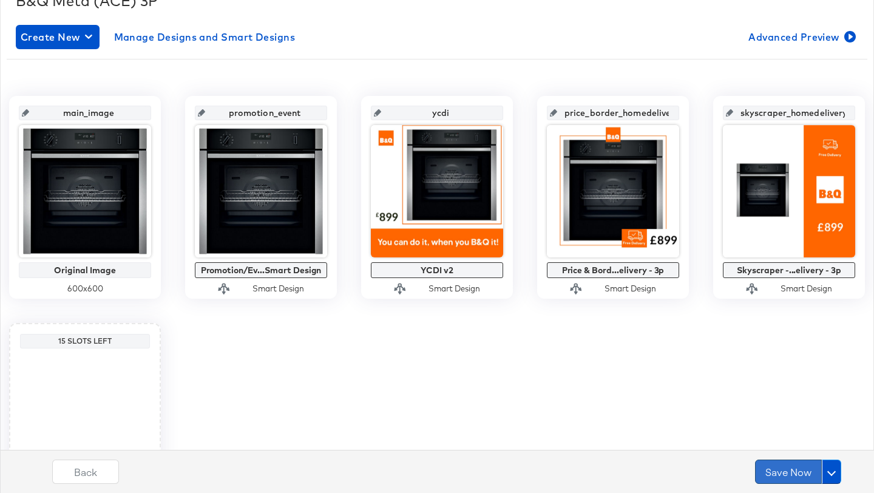
click at [765, 471] on button "Save Now" at bounding box center [788, 471] width 67 height 24
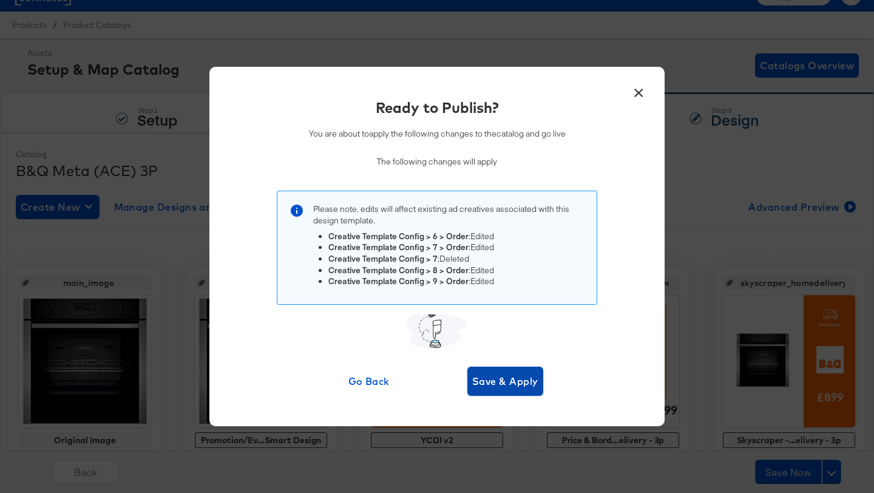
click at [508, 388] on span "Save & Apply" at bounding box center [505, 381] width 66 height 17
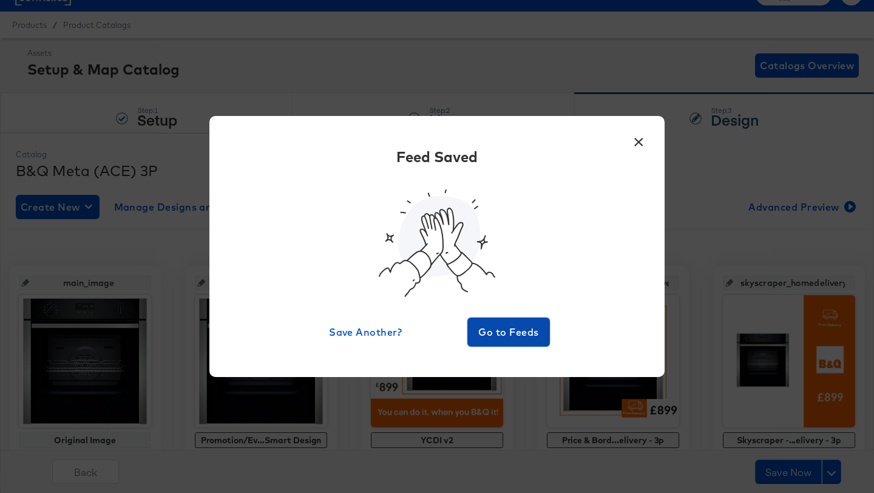
click at [506, 333] on span "Go to Feeds" at bounding box center [508, 331] width 73 height 17
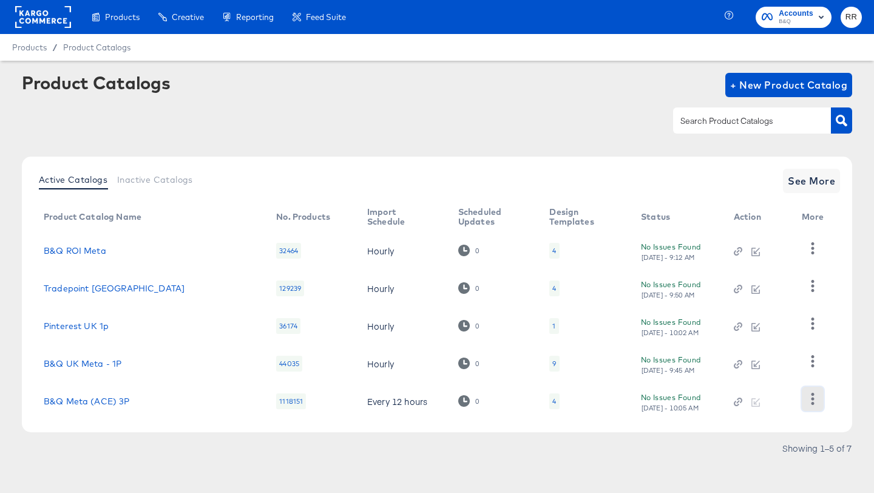
click at [815, 395] on icon "button" at bounding box center [812, 399] width 12 height 12
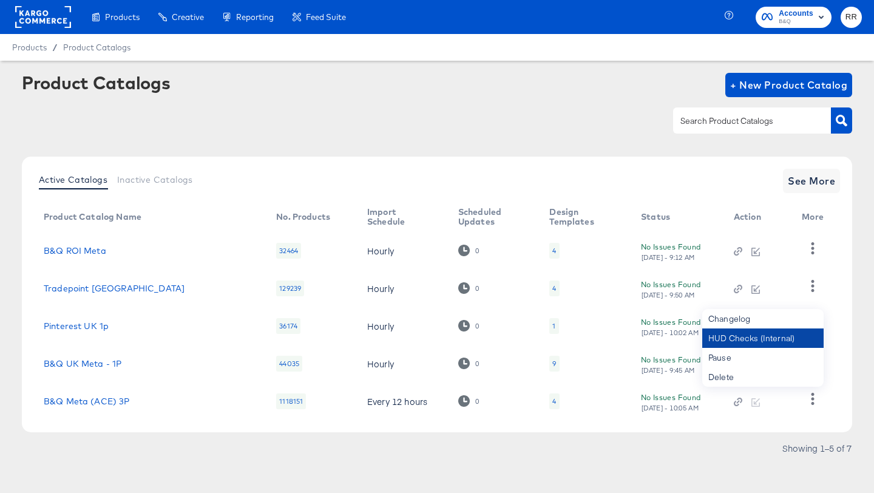
click at [778, 329] on div "HUD Checks (Internal)" at bounding box center [762, 337] width 121 height 19
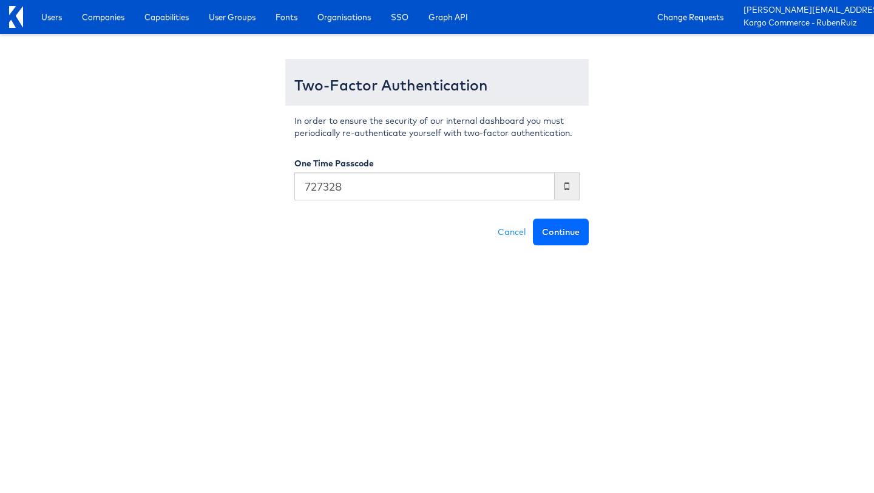
type input "727328"
click at [565, 240] on button "Continue" at bounding box center [561, 231] width 56 height 27
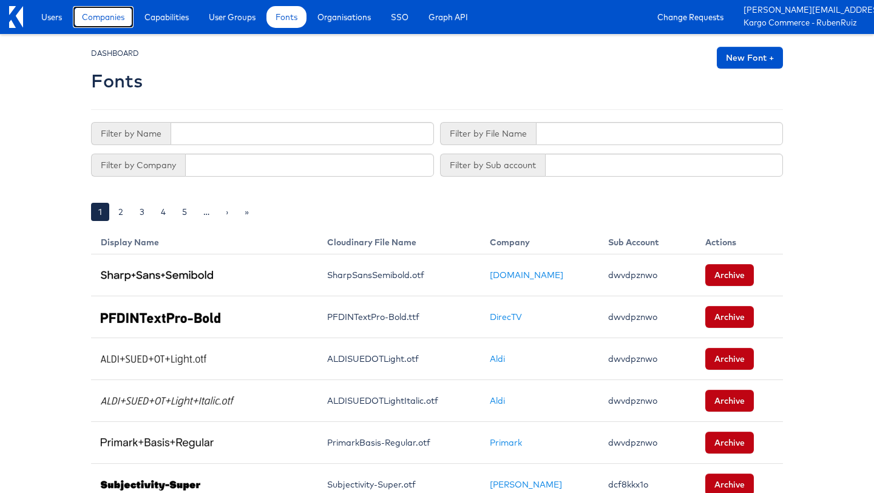
click at [109, 20] on span "Companies" at bounding box center [103, 17] width 42 height 12
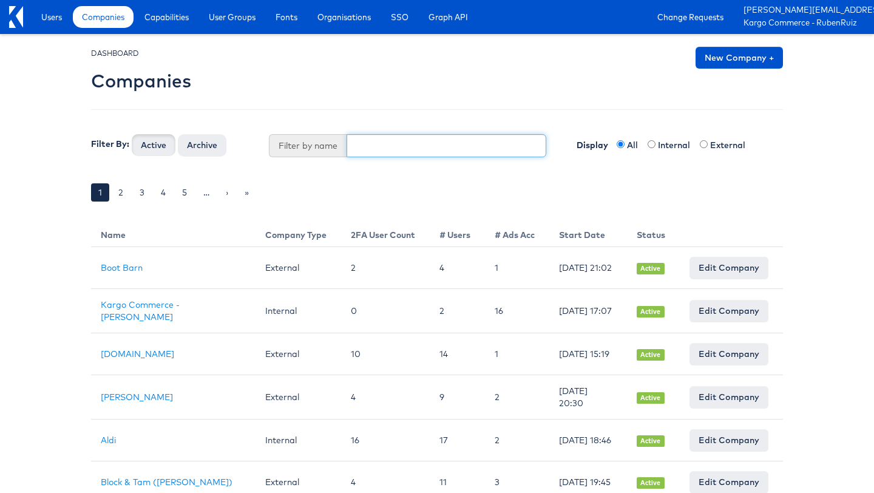
click at [399, 151] on input "text" at bounding box center [446, 145] width 200 height 23
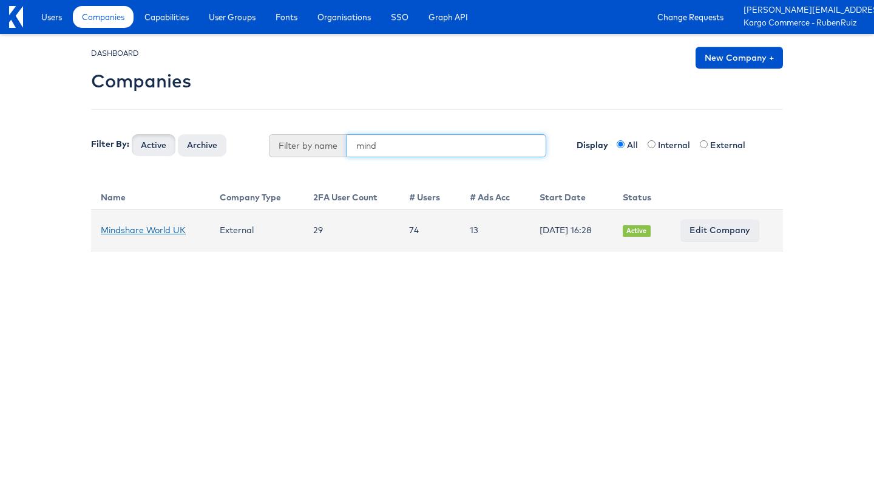
type input "mind"
click at [167, 230] on link "Mindshare World UK" at bounding box center [143, 229] width 85 height 11
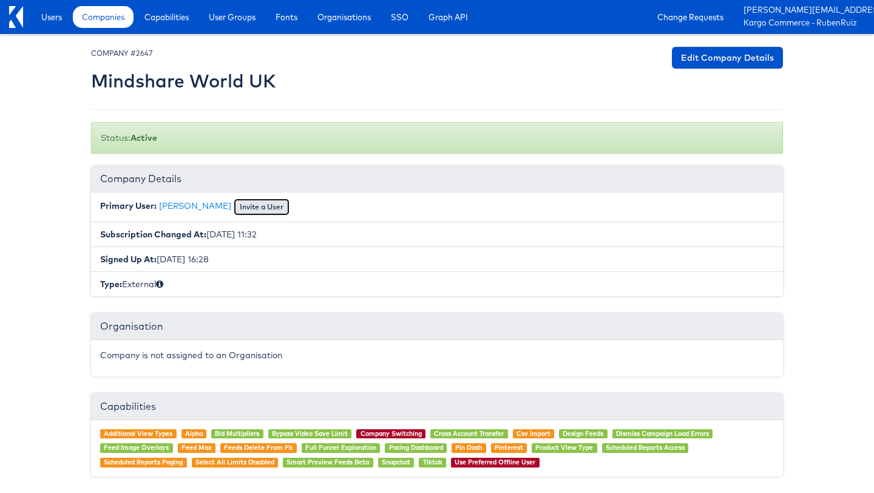
click at [234, 205] on button "Invite a User" at bounding box center [262, 206] width 56 height 17
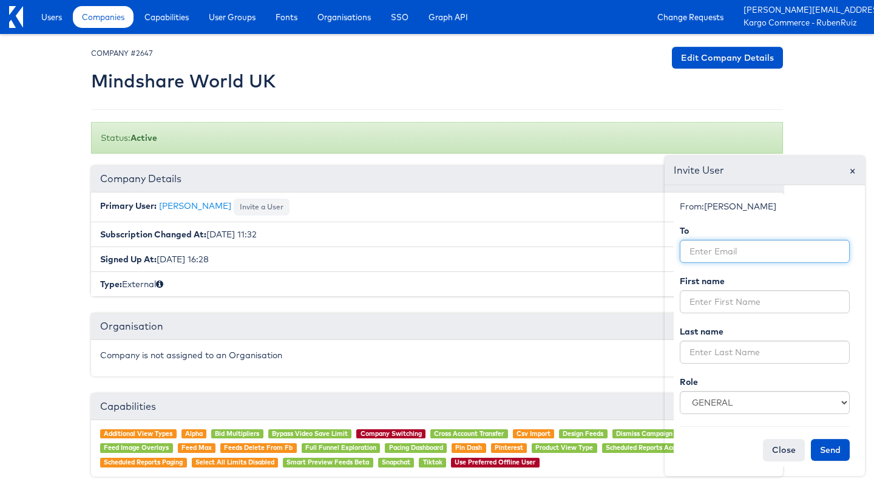
click at [692, 254] on input "email" at bounding box center [765, 251] width 170 height 23
paste input "@Nidhi Vijayvargiya"
click at [696, 251] on input "@Nidhi Vijayvargiya" at bounding box center [765, 251] width 170 height 23
type input "[PERSON_NAME]"
click at [713, 248] on input "[PERSON_NAME]" at bounding box center [765, 251] width 170 height 23
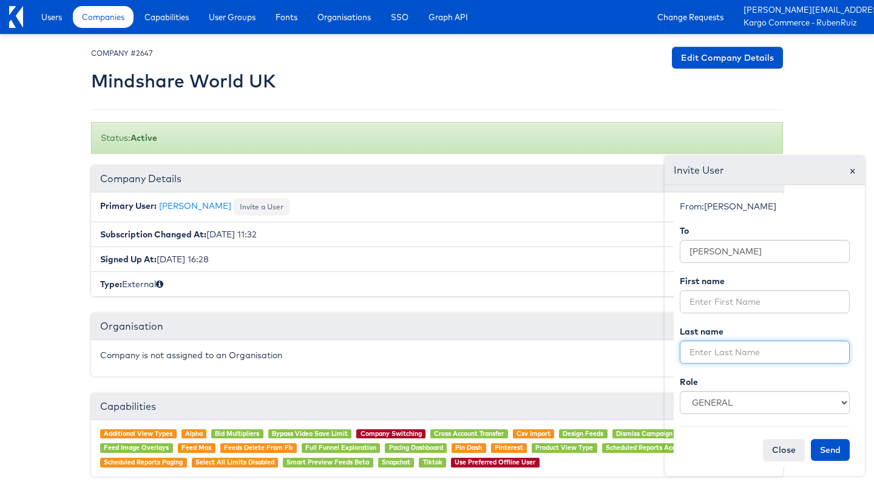
click at [698, 349] on input "text" at bounding box center [765, 351] width 170 height 23
paste input "[PERSON_NAME][EMAIL_ADDRESS][PERSON_NAME][DOMAIN_NAME]"
type input "[PERSON_NAME][EMAIL_ADDRESS][PERSON_NAME][DOMAIN_NAME]"
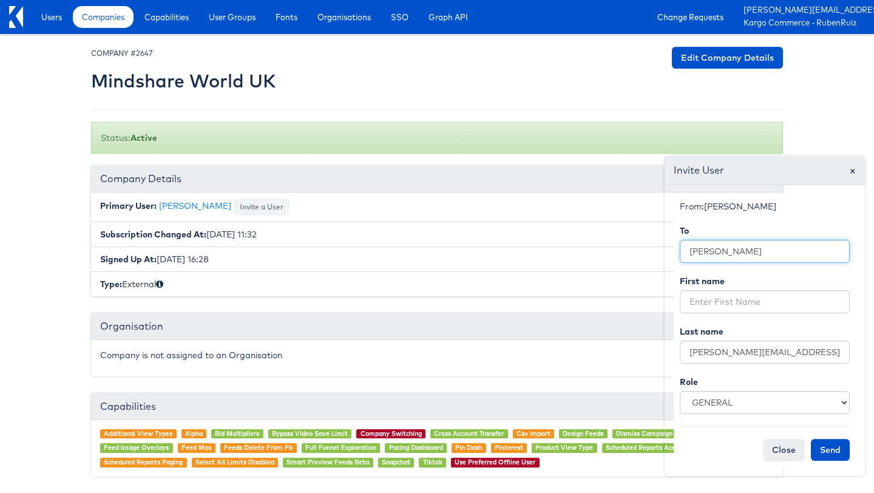
click at [708, 248] on input "[PERSON_NAME]" at bounding box center [765, 251] width 170 height 23
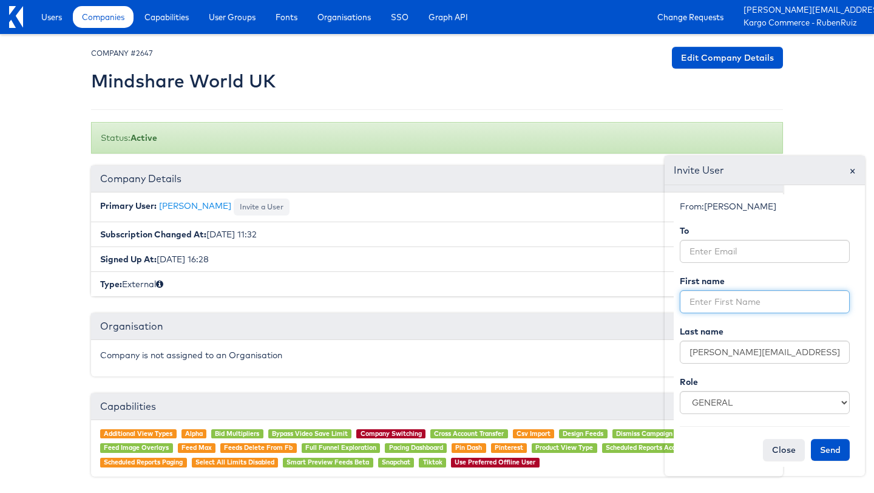
click at [702, 301] on input "text" at bounding box center [765, 301] width 170 height 23
paste input "[PERSON_NAME]"
type input "[PERSON_NAME]"
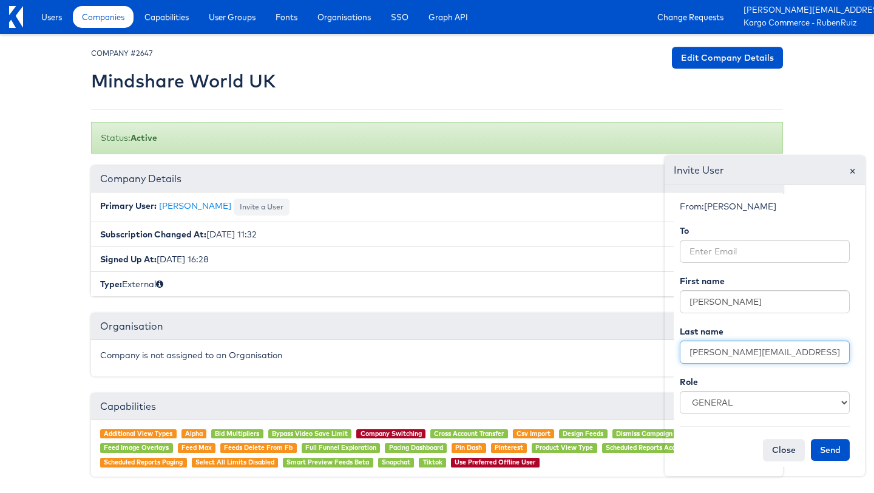
click at [697, 350] on input "[PERSON_NAME][EMAIL_ADDRESS][PERSON_NAME][DOMAIN_NAME]" at bounding box center [765, 351] width 170 height 23
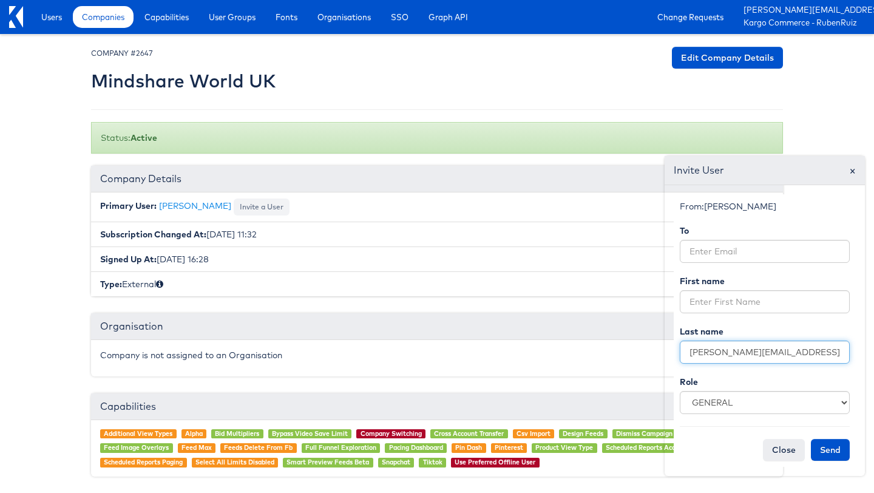
click at [697, 350] on input "[PERSON_NAME][EMAIL_ADDRESS][PERSON_NAME][DOMAIN_NAME]" at bounding box center [765, 351] width 170 height 23
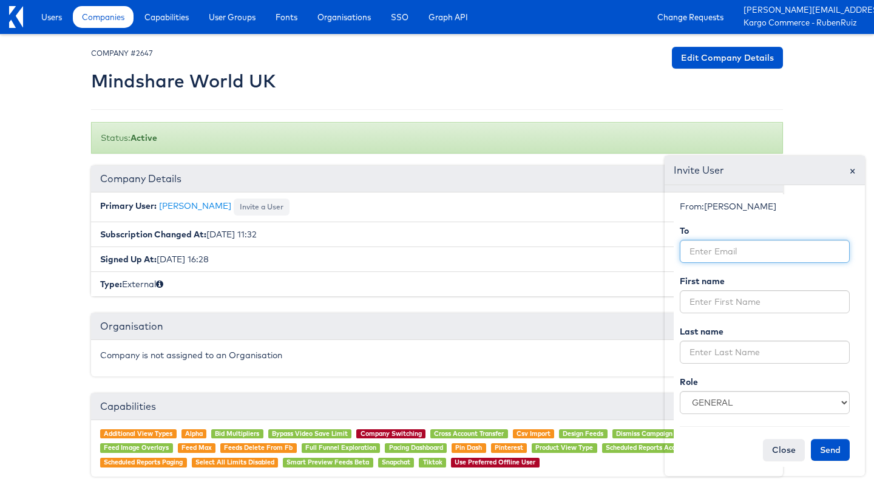
click at [701, 255] on input "email" at bounding box center [765, 251] width 170 height 23
paste input "[PERSON_NAME][EMAIL_ADDRESS][PERSON_NAME][DOMAIN_NAME]"
drag, startPoint x: 690, startPoint y: 254, endPoint x: 710, endPoint y: 254, distance: 19.4
click at [710, 254] on input "[PERSON_NAME][EMAIL_ADDRESS][PERSON_NAME][DOMAIN_NAME]" at bounding box center [765, 251] width 170 height 23
type input "[PERSON_NAME][EMAIL_ADDRESS][PERSON_NAME][DOMAIN_NAME]"
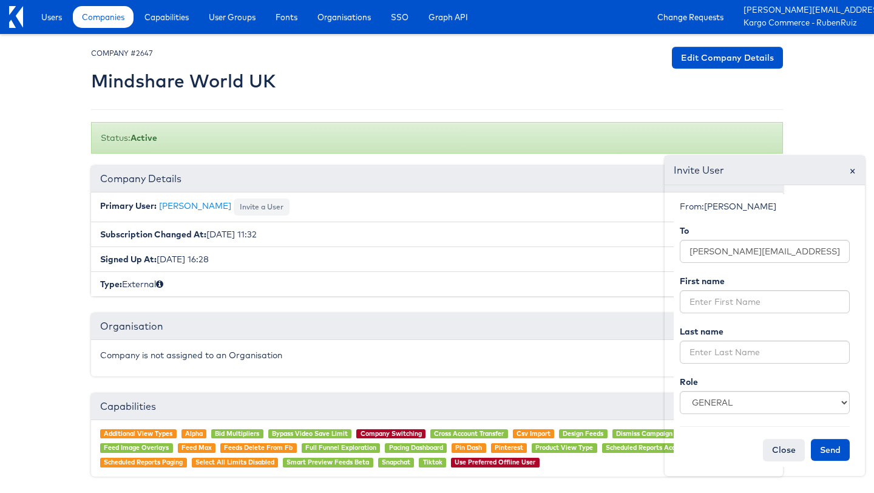
click at [705, 317] on form "From: Lea Lukacs To nidhi.vijayvargiya@wppmedia.com First name Last name Role G…" at bounding box center [764, 330] width 182 height 272
click at [700, 303] on input "text" at bounding box center [765, 301] width 170 height 23
paste input "nidhi."
type input "nidhi"
drag, startPoint x: 712, startPoint y: 251, endPoint x: 760, endPoint y: 254, distance: 47.4
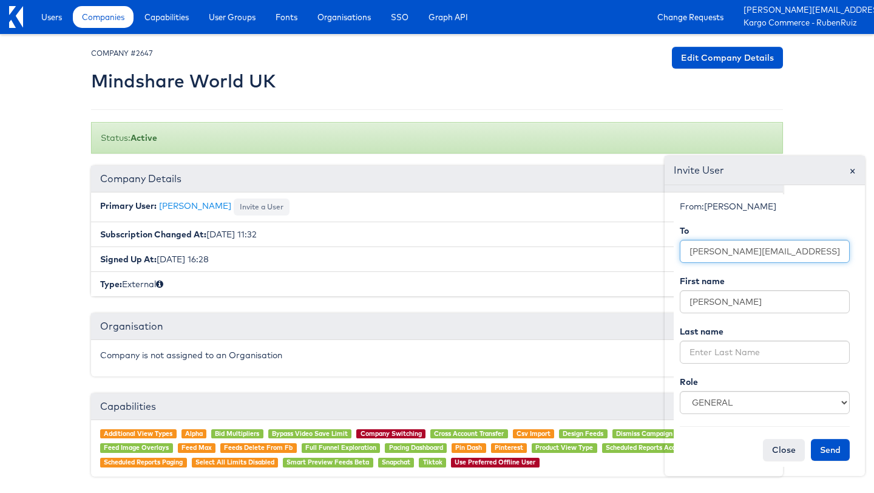
click at [760, 254] on input "[PERSON_NAME][EMAIL_ADDRESS][PERSON_NAME][DOMAIN_NAME]" at bounding box center [765, 251] width 170 height 23
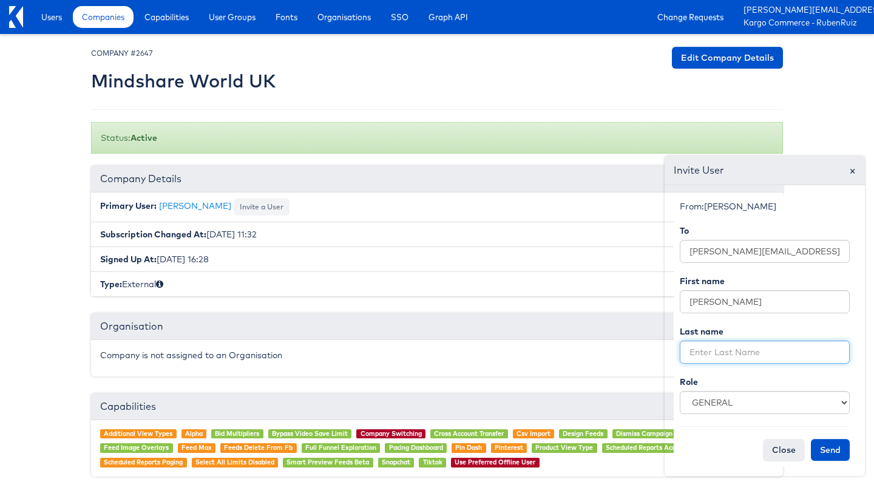
click at [718, 347] on input "text" at bounding box center [765, 351] width 170 height 23
paste input "vijayvargiya"
type input "vijayvargiya"
click at [825, 448] on button "Send" at bounding box center [830, 450] width 39 height 22
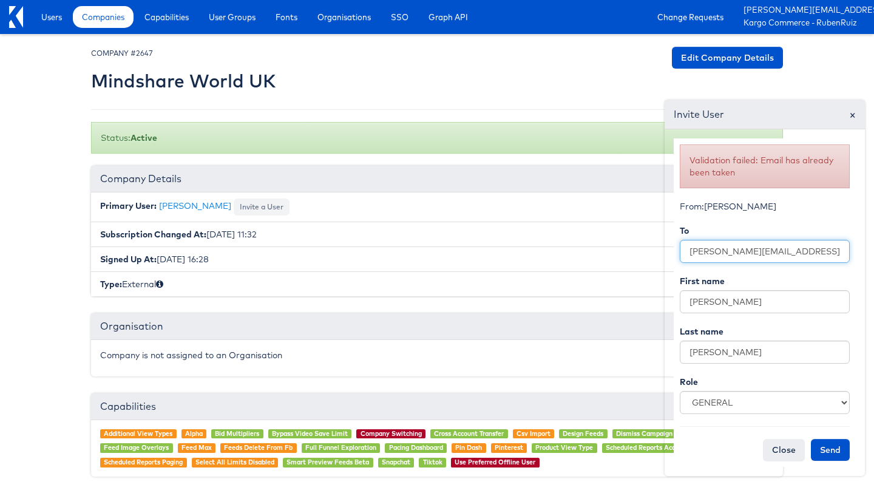
click at [720, 251] on input "[PERSON_NAME][EMAIL_ADDRESS][PERSON_NAME][DOMAIN_NAME]" at bounding box center [765, 251] width 170 height 23
click at [720, 252] on input "[PERSON_NAME][EMAIL_ADDRESS][PERSON_NAME][DOMAIN_NAME]" at bounding box center [765, 251] width 170 height 23
click at [64, 10] on link "Users" at bounding box center [51, 17] width 39 height 22
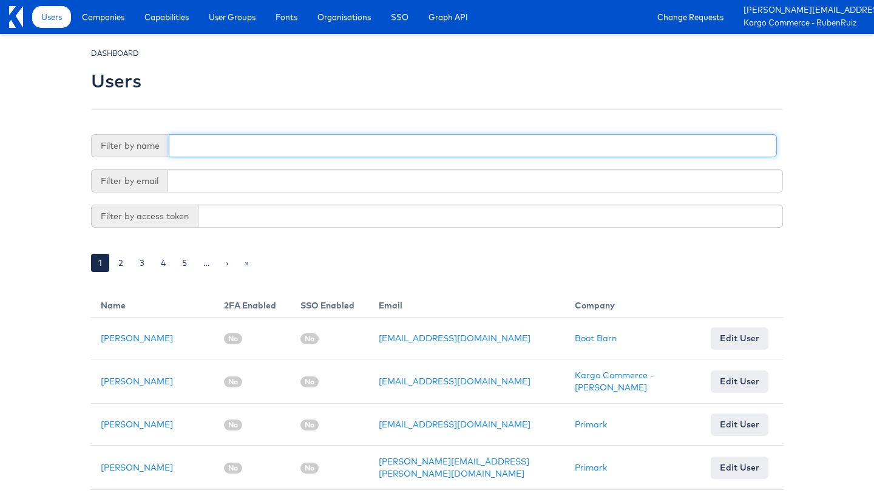
click at [238, 150] on input "text" at bounding box center [473, 145] width 608 height 23
paste input "[PERSON_NAME][EMAIL_ADDRESS][PERSON_NAME][DOMAIN_NAME]"
type input "[PERSON_NAME][EMAIL_ADDRESS][PERSON_NAME][DOMAIN_NAME]"
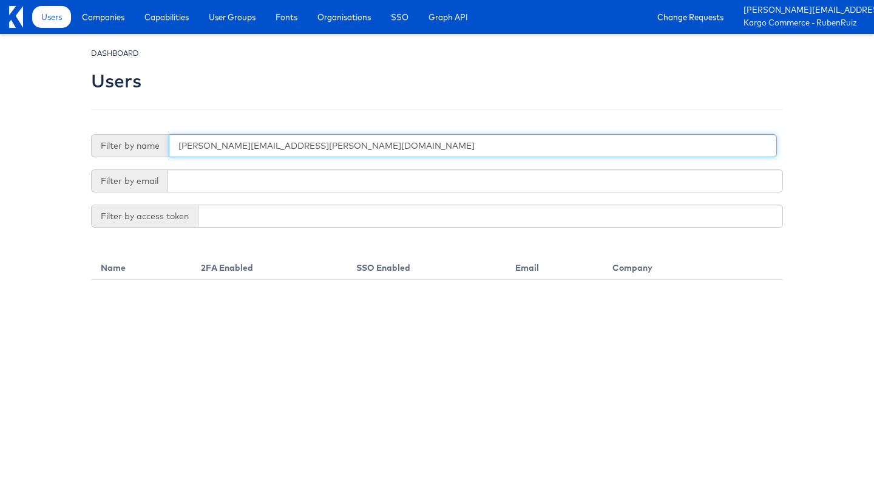
click at [224, 152] on input "[PERSON_NAME][EMAIL_ADDRESS][PERSON_NAME][DOMAIN_NAME]" at bounding box center [473, 145] width 608 height 23
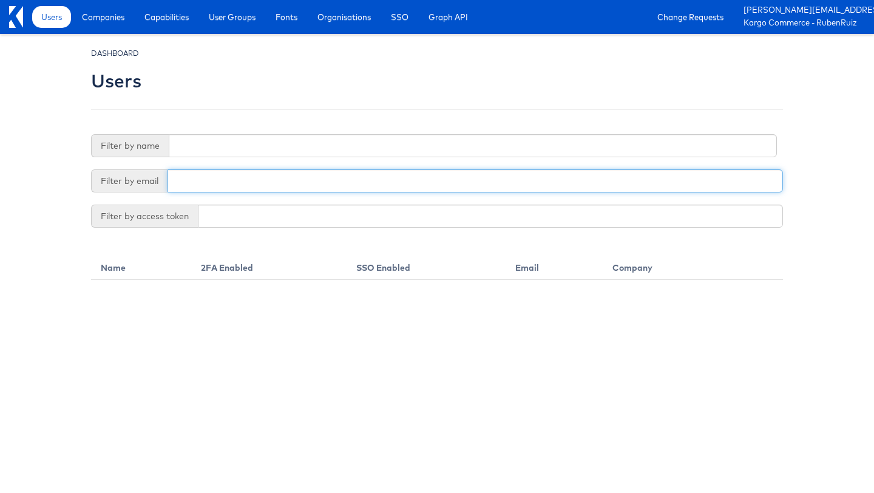
click at [225, 174] on input "text" at bounding box center [474, 180] width 615 height 23
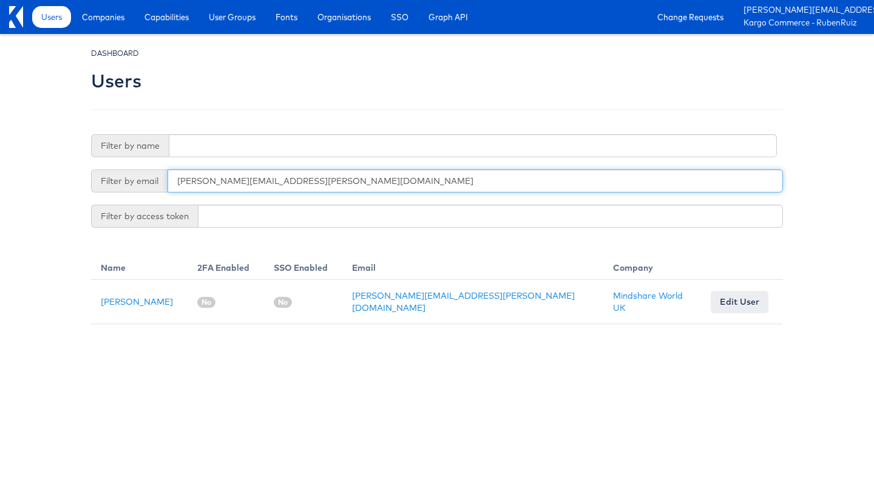
type input "[PERSON_NAME][EMAIL_ADDRESS][PERSON_NAME][DOMAIN_NAME]"
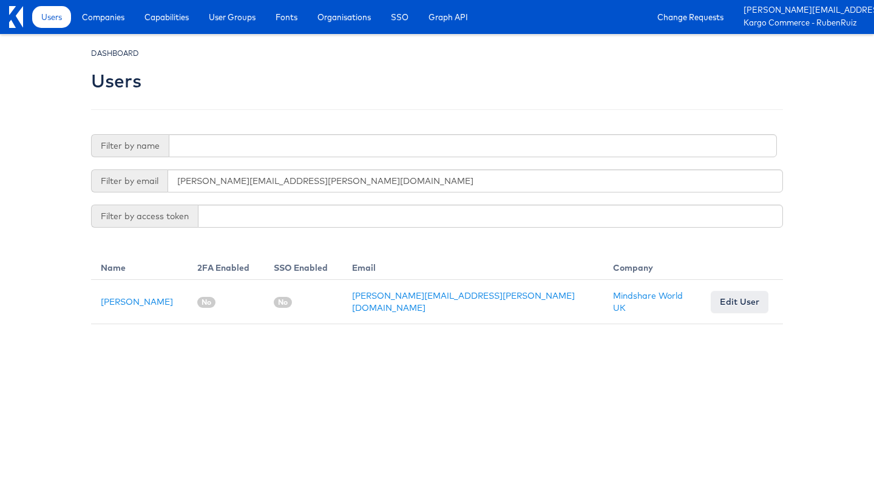
click at [302, 324] on html "Users Companies Capabilities User Groups Fonts Organisations SSO Graph API Chan…" at bounding box center [437, 162] width 874 height 324
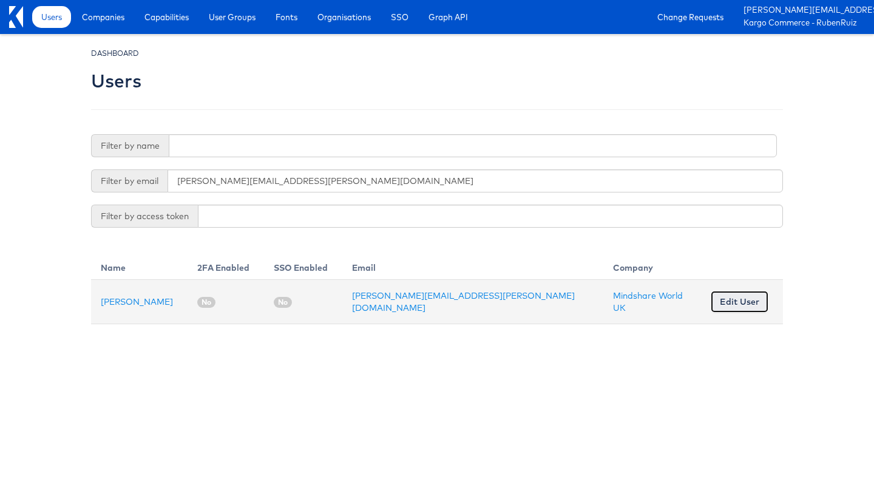
click at [717, 299] on link "Edit User" at bounding box center [739, 302] width 58 height 22
click at [136, 305] on link "[PERSON_NAME]" at bounding box center [137, 301] width 72 height 11
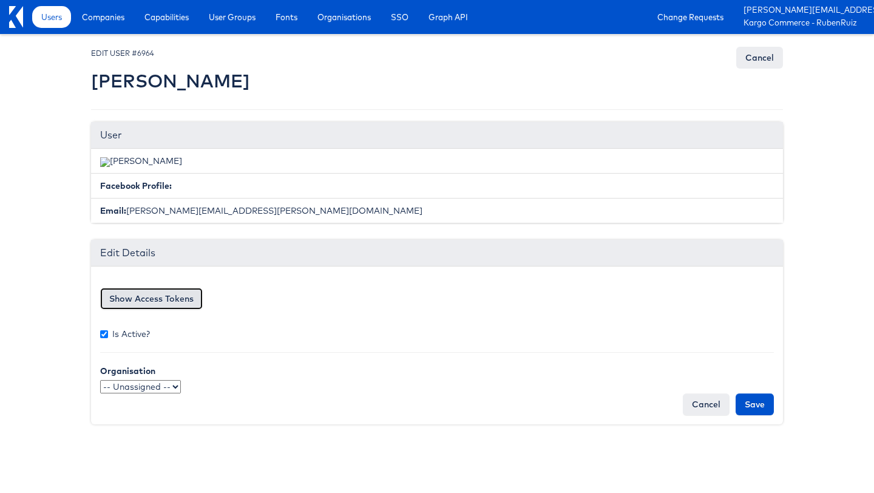
click at [173, 299] on button "Show Access Tokens" at bounding box center [151, 299] width 103 height 22
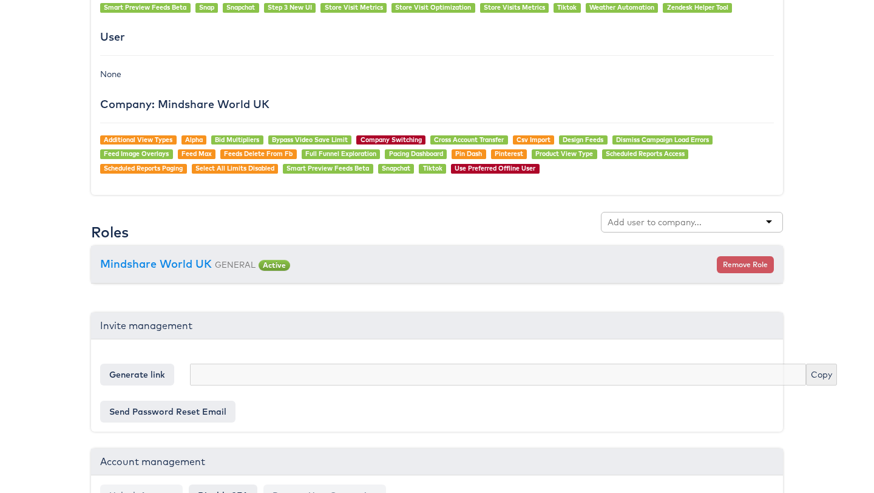
scroll to position [992, 0]
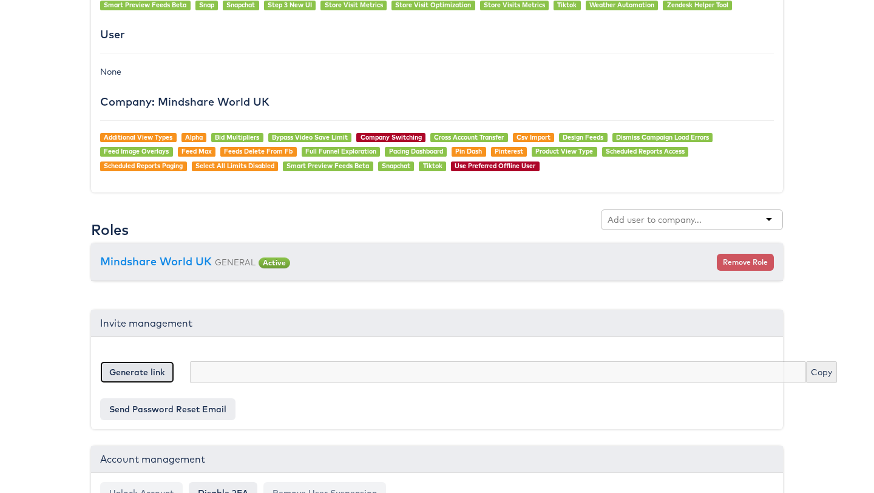
click at [141, 379] on button "Generate link" at bounding box center [137, 372] width 74 height 22
type input "[URL][DOMAIN_NAME]"
click at [806, 371] on button "Copy" at bounding box center [821, 372] width 31 height 22
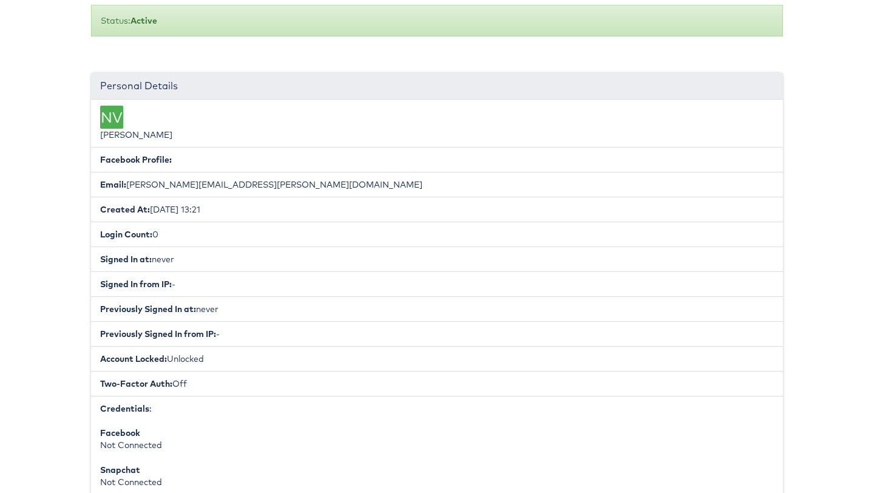
scroll to position [135, 0]
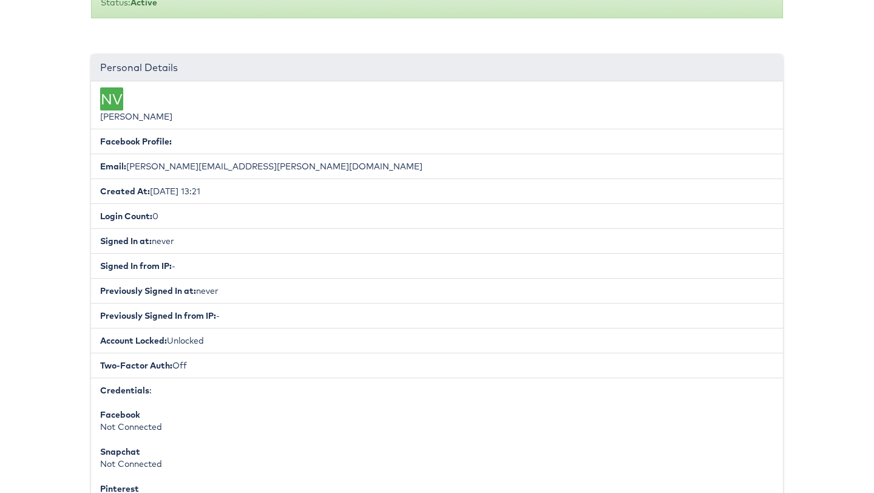
click at [141, 188] on b "Created At:" at bounding box center [125, 191] width 50 height 11
copy ul "Created At: [DATE] 13:21"
